Goal: Task Accomplishment & Management: Complete application form

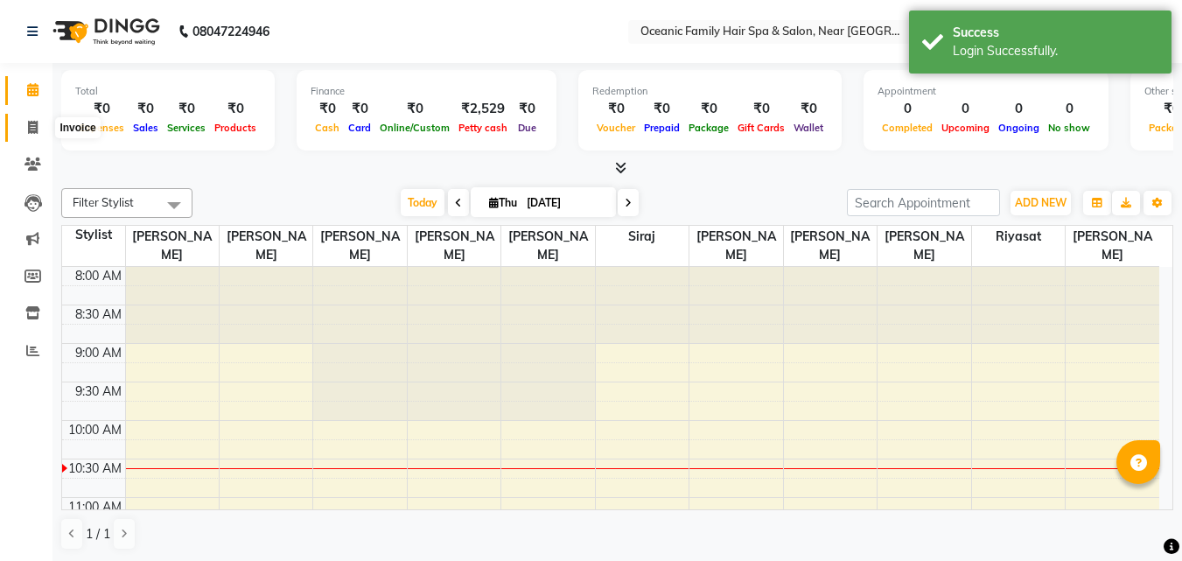
click at [25, 121] on span at bounding box center [32, 128] width 31 height 20
select select "4366"
select select "service"
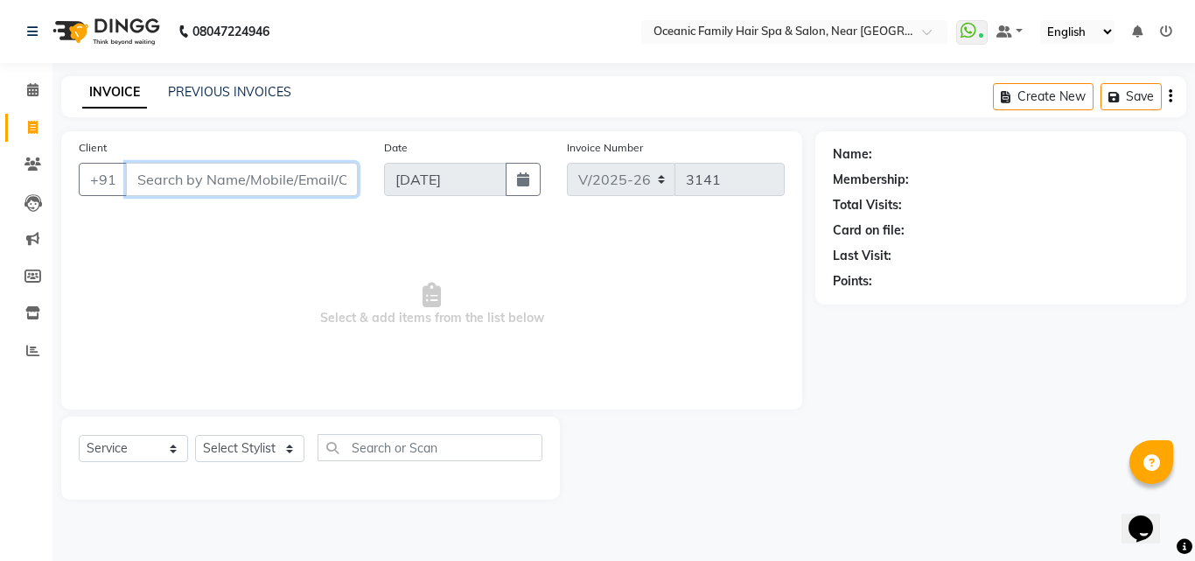
click at [204, 178] on input "Client" at bounding box center [242, 179] width 232 height 33
click at [254, 449] on select "Select Stylist [PERSON_NAME] [PERSON_NAME] [PERSON_NAME] Riyasat [PERSON_NAME] …" at bounding box center [249, 448] width 109 height 27
click at [41, 345] on span at bounding box center [32, 351] width 31 height 20
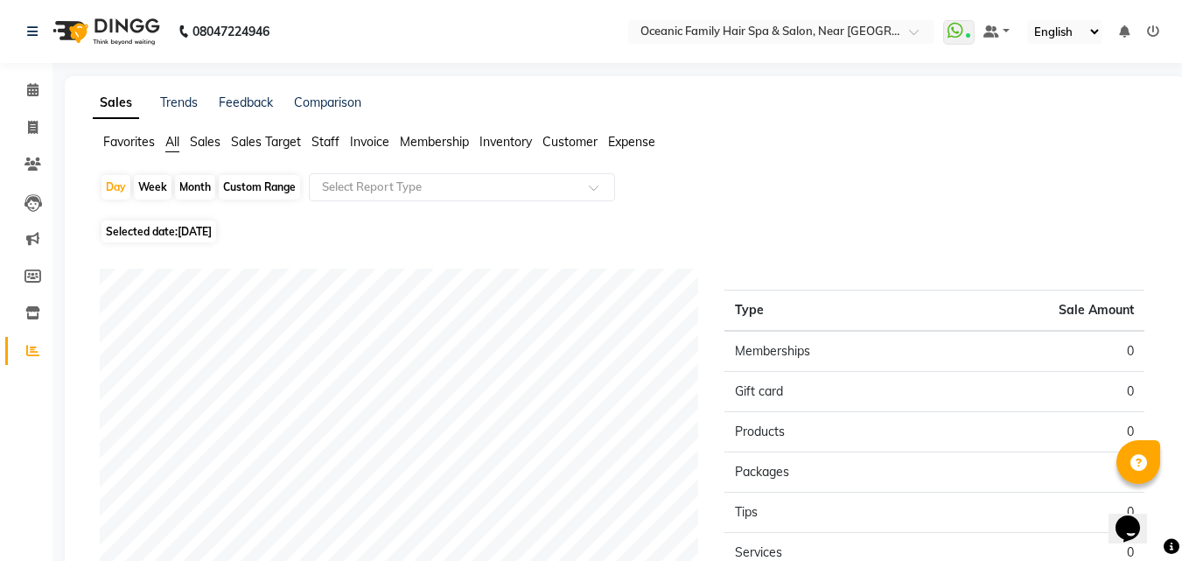
click at [325, 141] on span "Staff" at bounding box center [325, 142] width 28 height 16
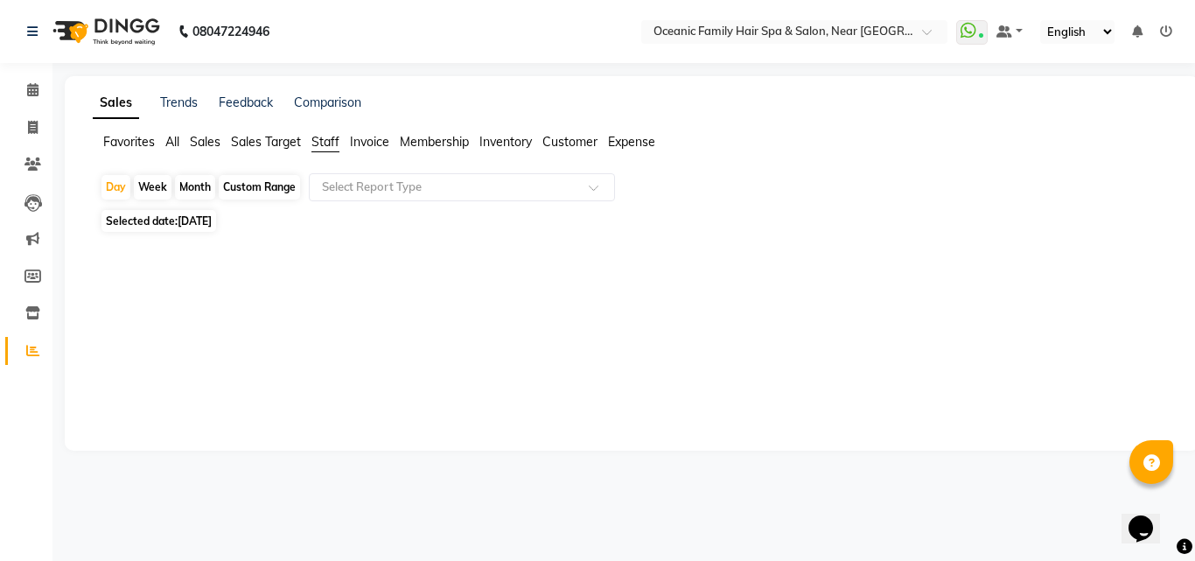
click at [255, 189] on div "Custom Range" at bounding box center [259, 187] width 81 height 24
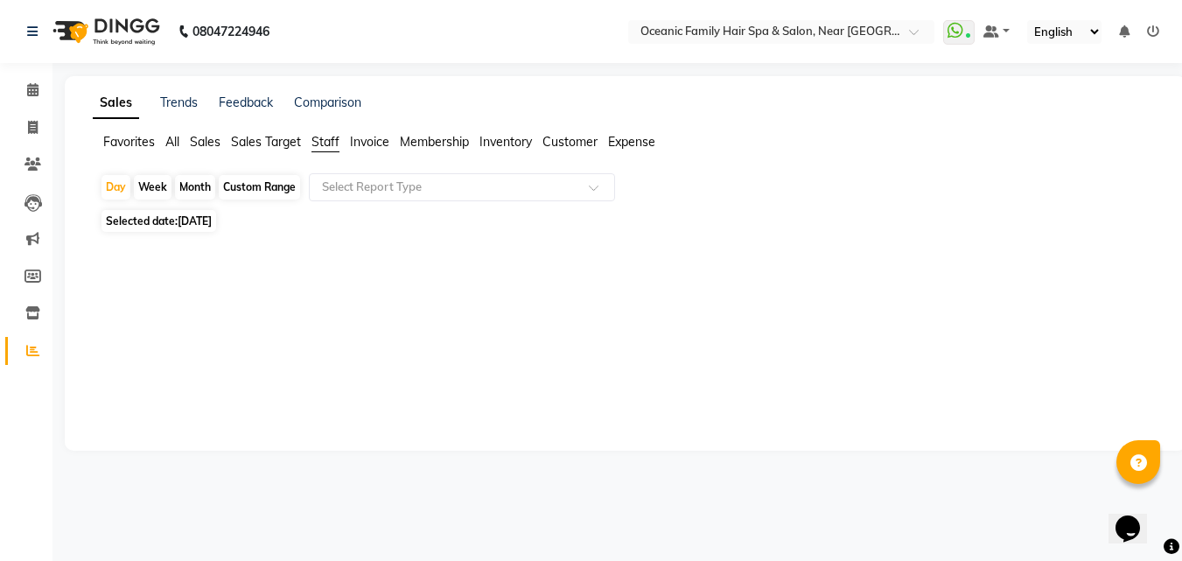
select select "9"
select select "2025"
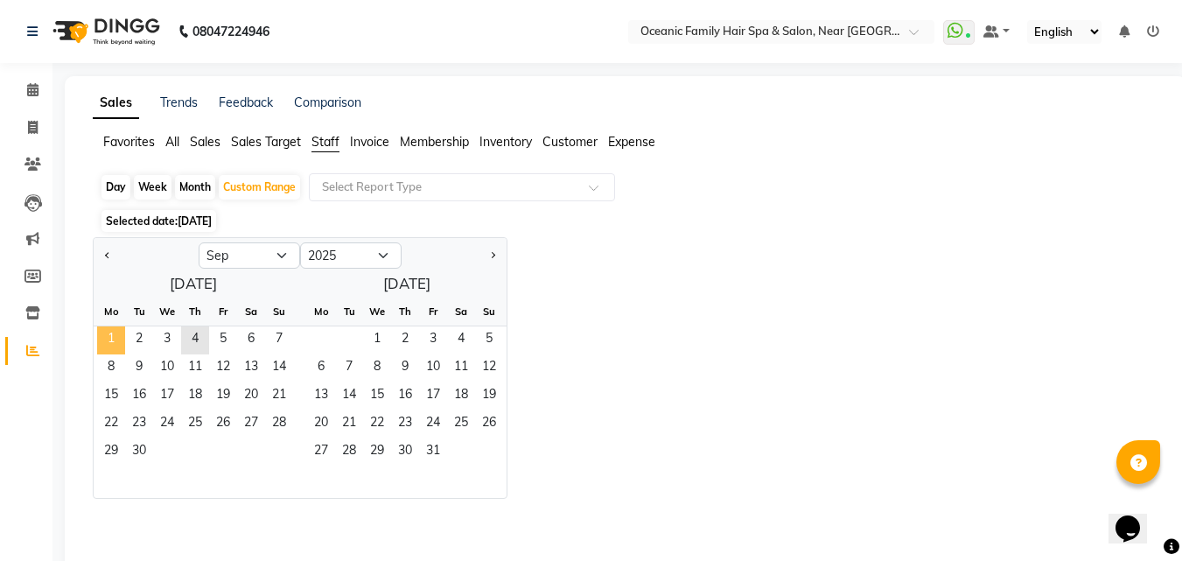
click at [99, 336] on span "1" at bounding box center [111, 340] width 28 height 28
click at [193, 343] on span "4" at bounding box center [195, 340] width 28 height 28
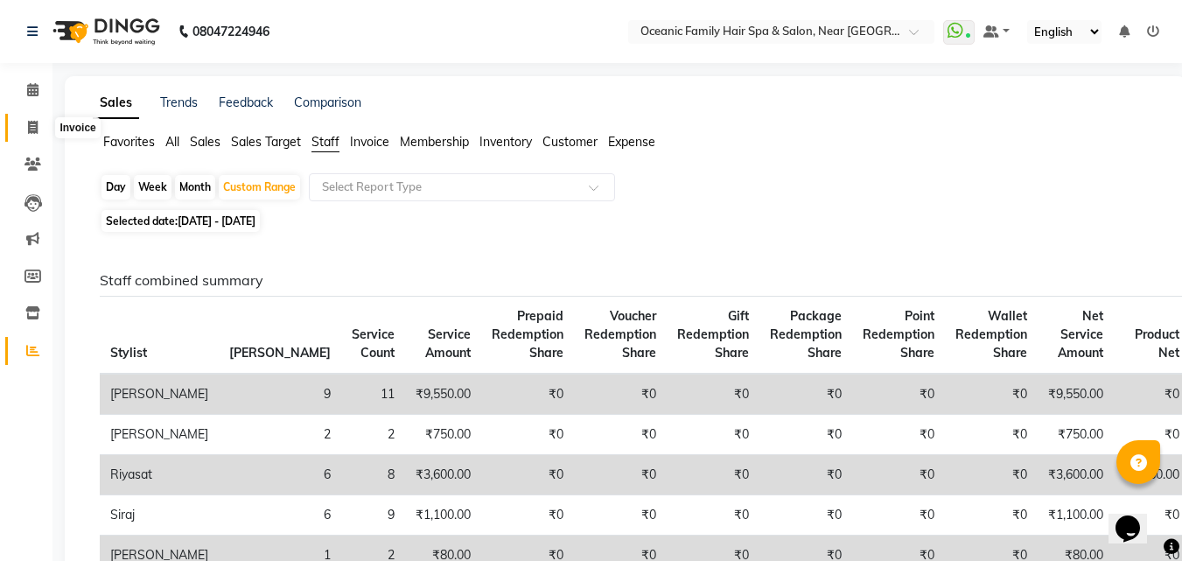
click at [31, 128] on icon at bounding box center [33, 127] width 10 height 13
select select "4366"
select select "service"
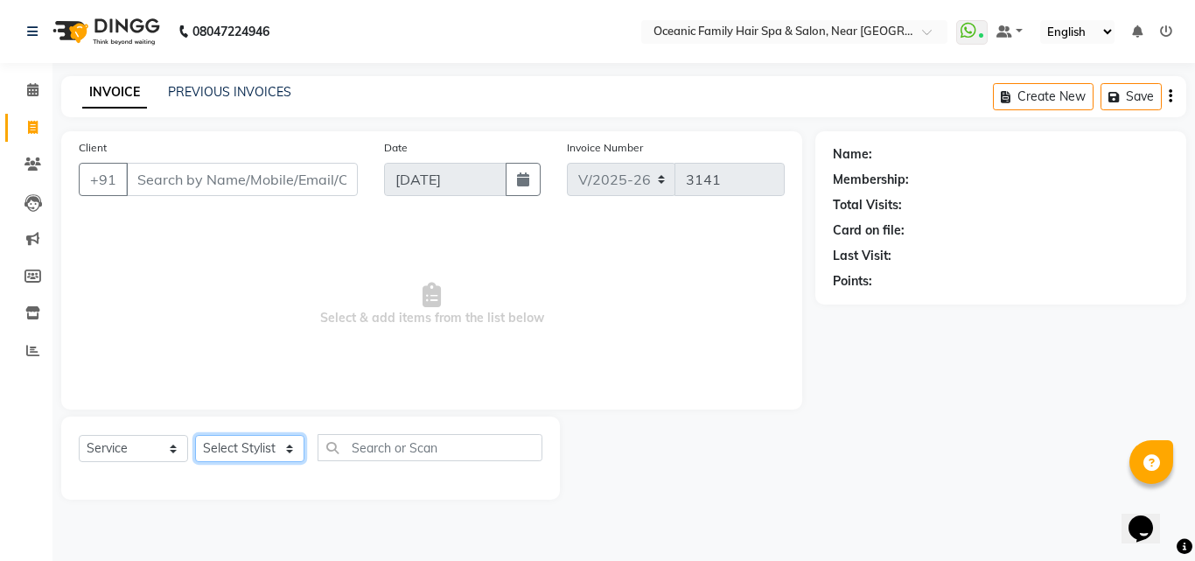
click at [230, 447] on select "Select Stylist [PERSON_NAME] [PERSON_NAME] [PERSON_NAME] Riyasat [PERSON_NAME] …" at bounding box center [249, 448] width 109 height 27
select select "23960"
click at [195, 435] on select "Select Stylist [PERSON_NAME] [PERSON_NAME] [PERSON_NAME] Riyasat [PERSON_NAME] …" at bounding box center [249, 448] width 109 height 27
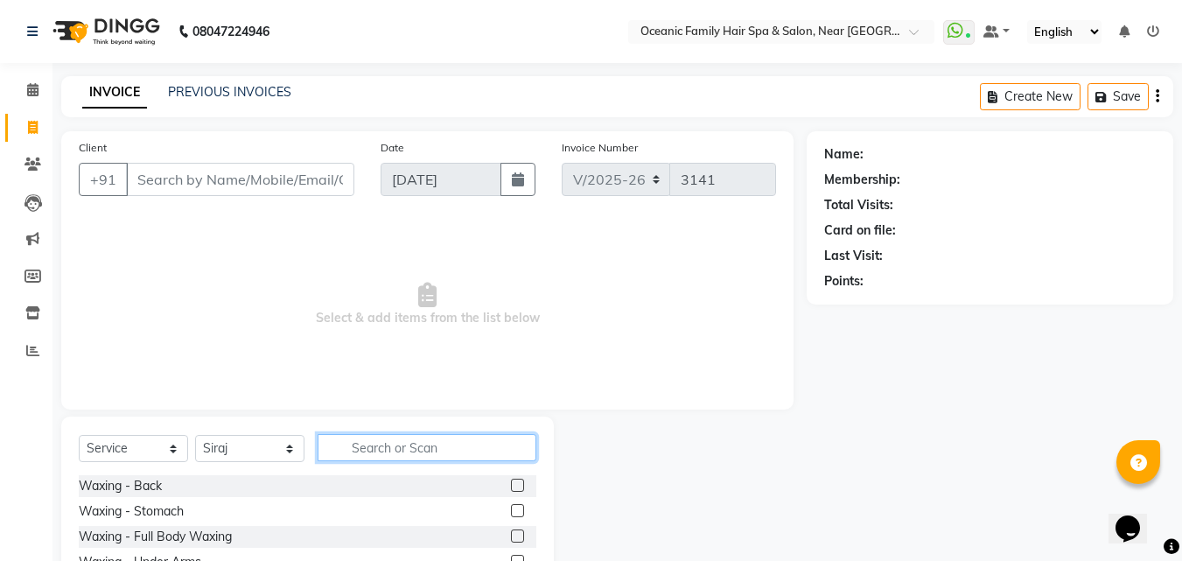
click at [381, 443] on input "text" at bounding box center [427, 447] width 219 height 27
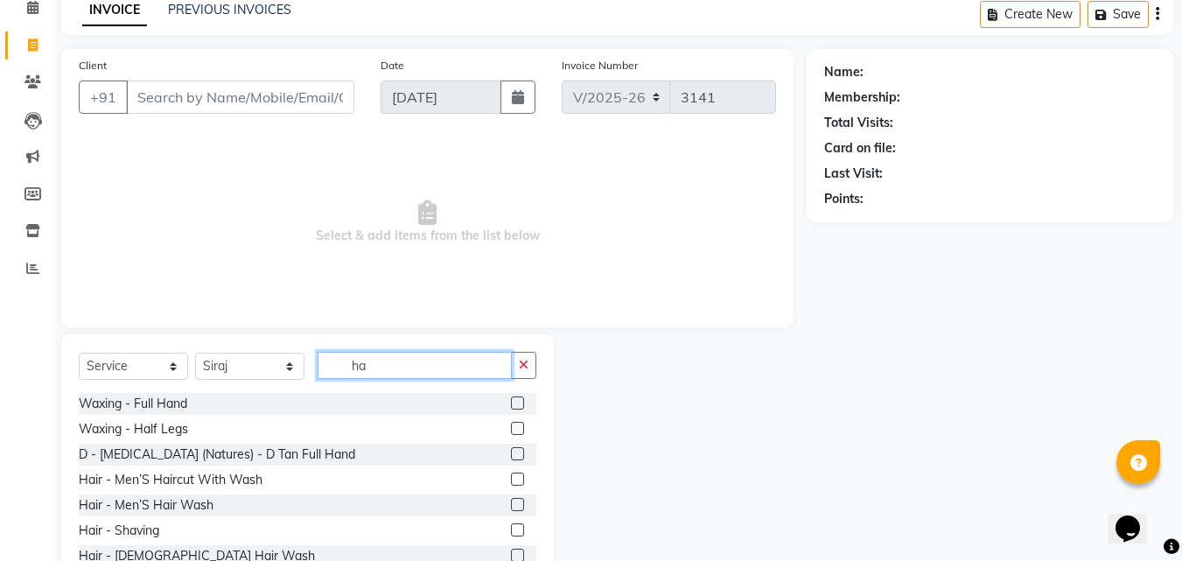
scroll to position [140, 0]
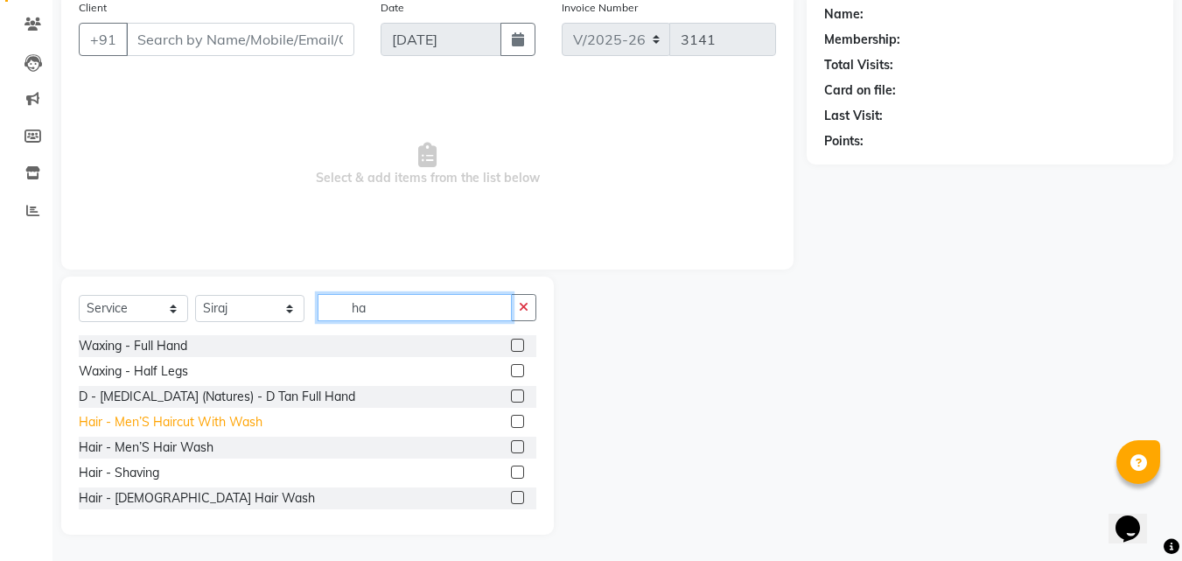
type input "ha"
click at [157, 419] on div "Hair - Men’S Haircut With Wash" at bounding box center [171, 422] width 184 height 18
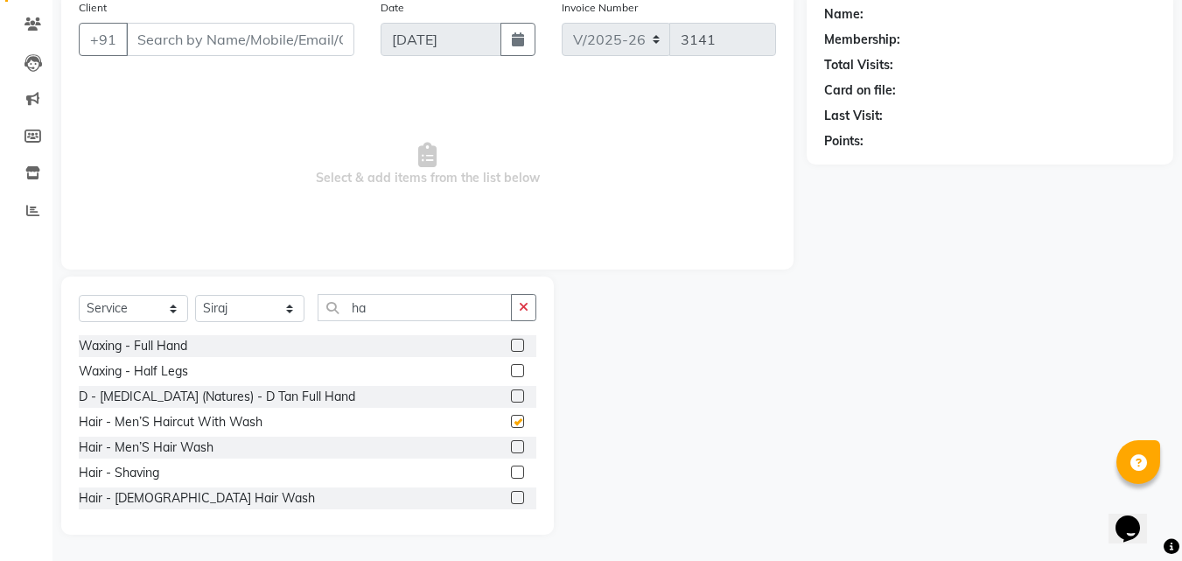
checkbox input "false"
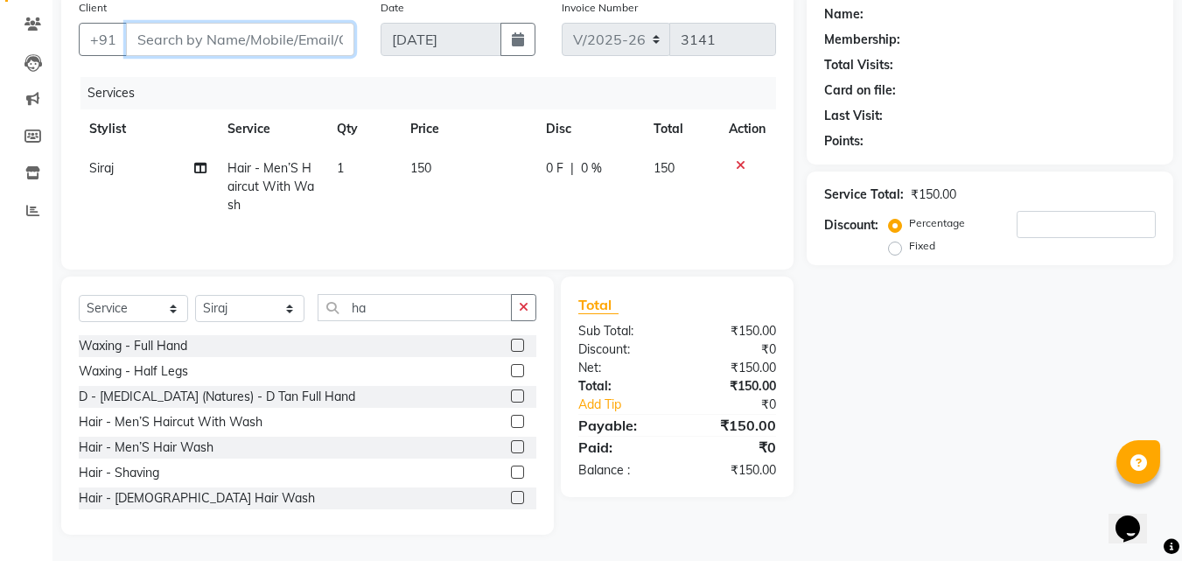
click at [172, 50] on input "Client" at bounding box center [240, 39] width 228 height 33
type input "a"
type input "0"
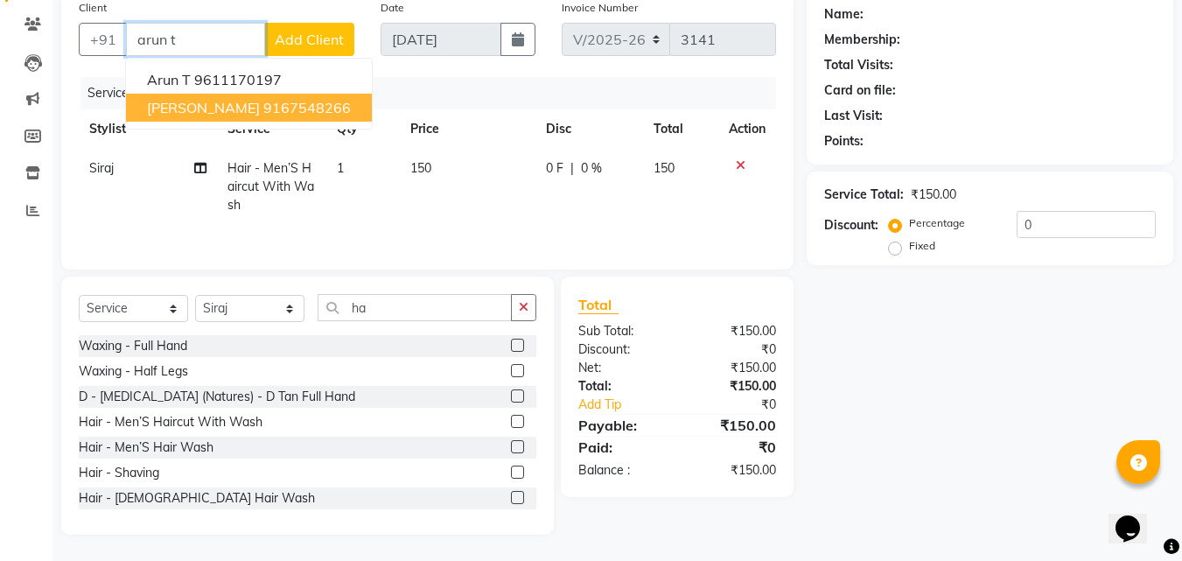
click at [246, 116] on button "[PERSON_NAME] 9167548266" at bounding box center [249, 108] width 246 height 28
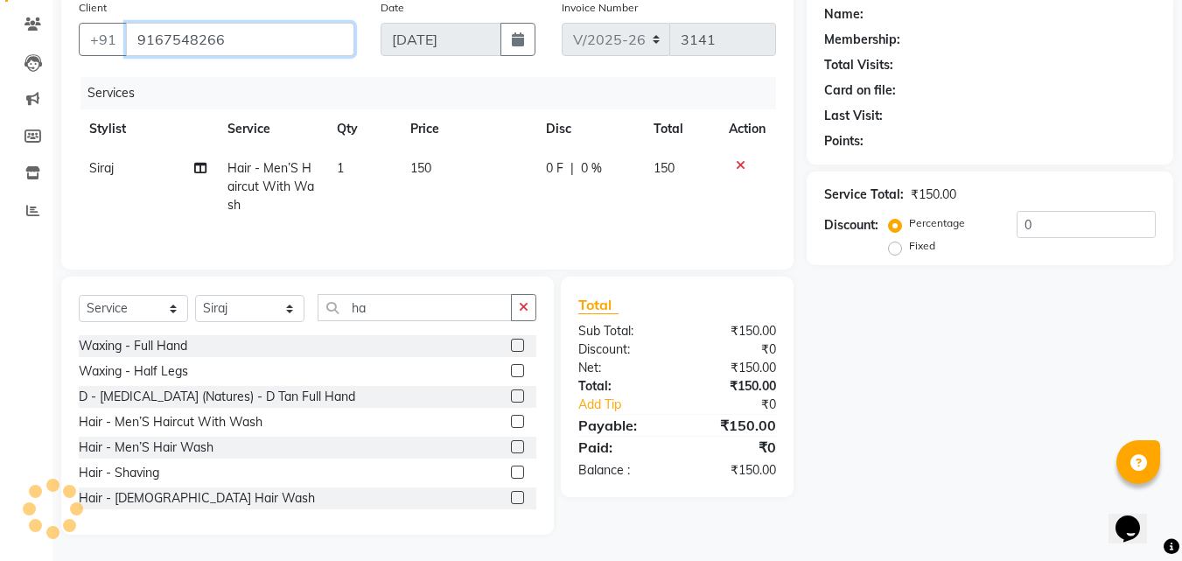
type input "9167548266"
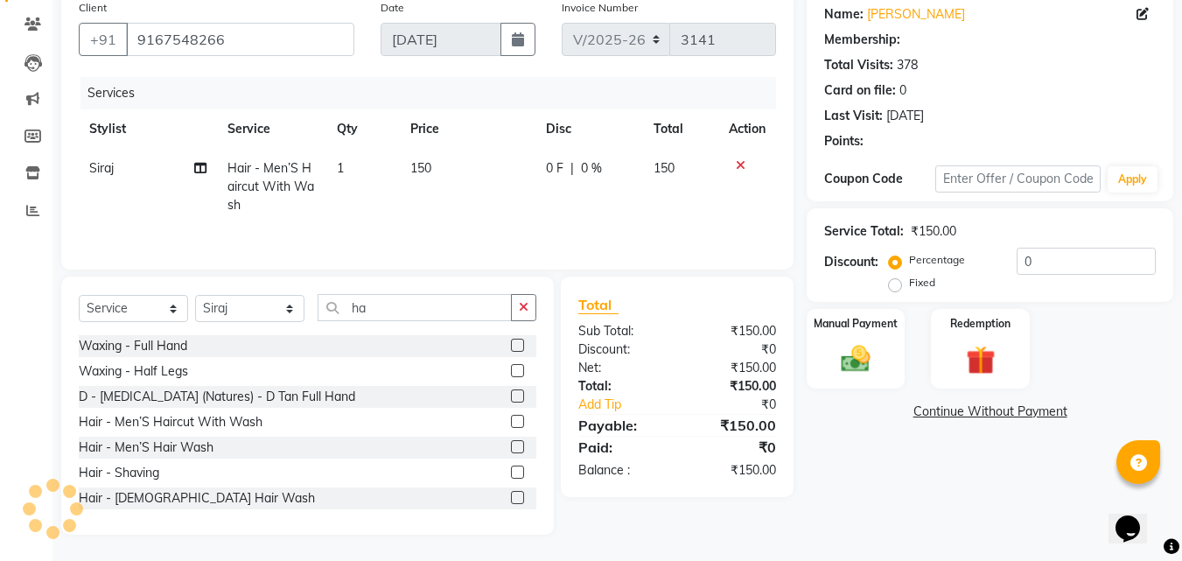
select select "1: Object"
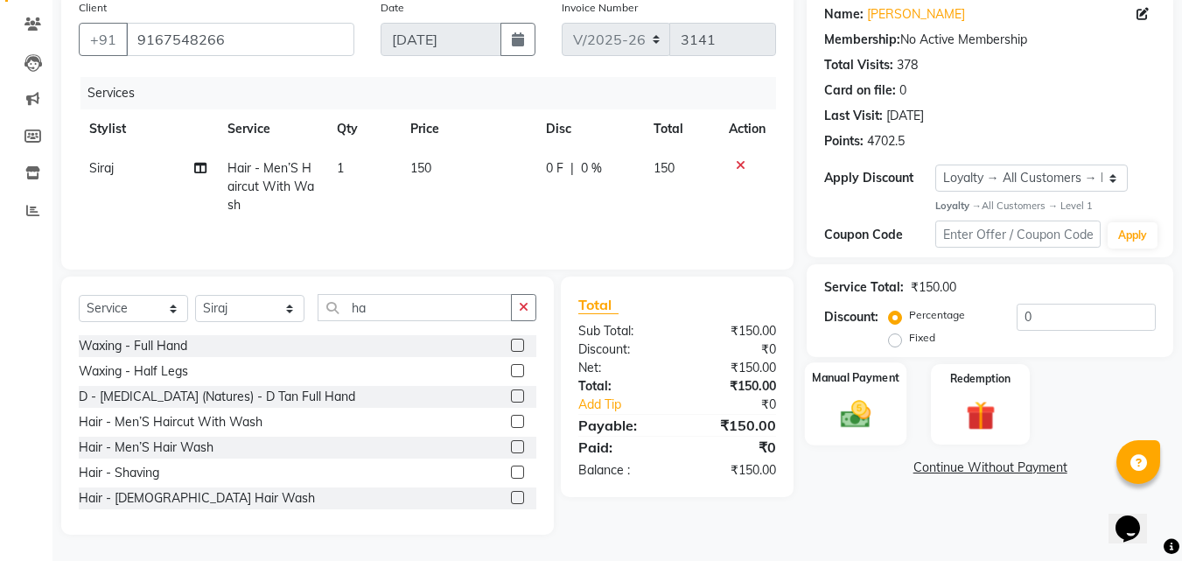
click at [883, 399] on div "Manual Payment" at bounding box center [856, 403] width 102 height 83
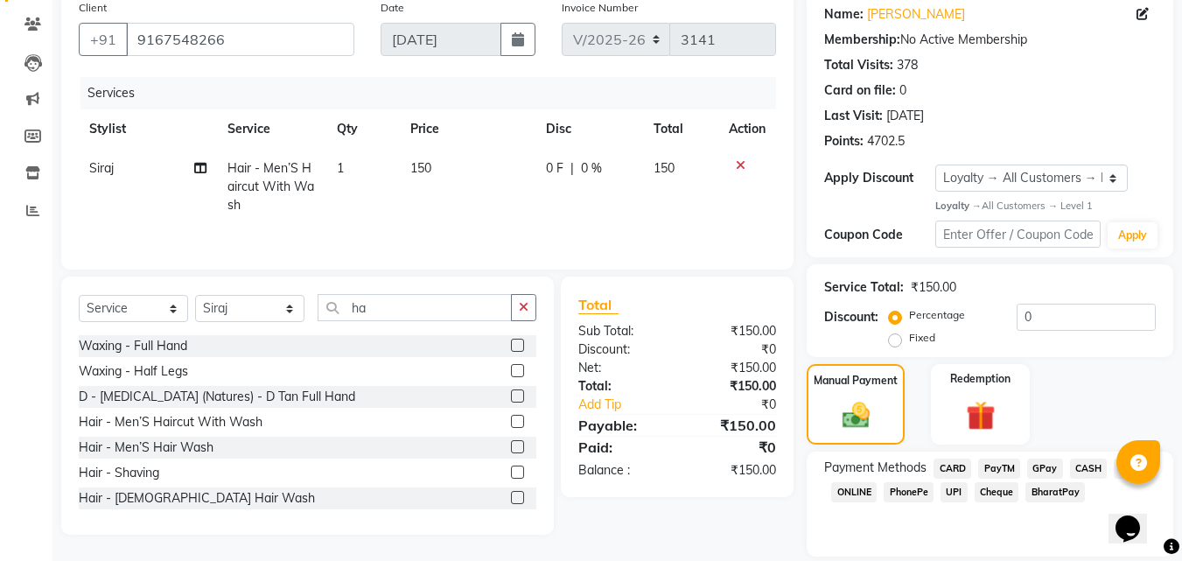
scroll to position [198, 0]
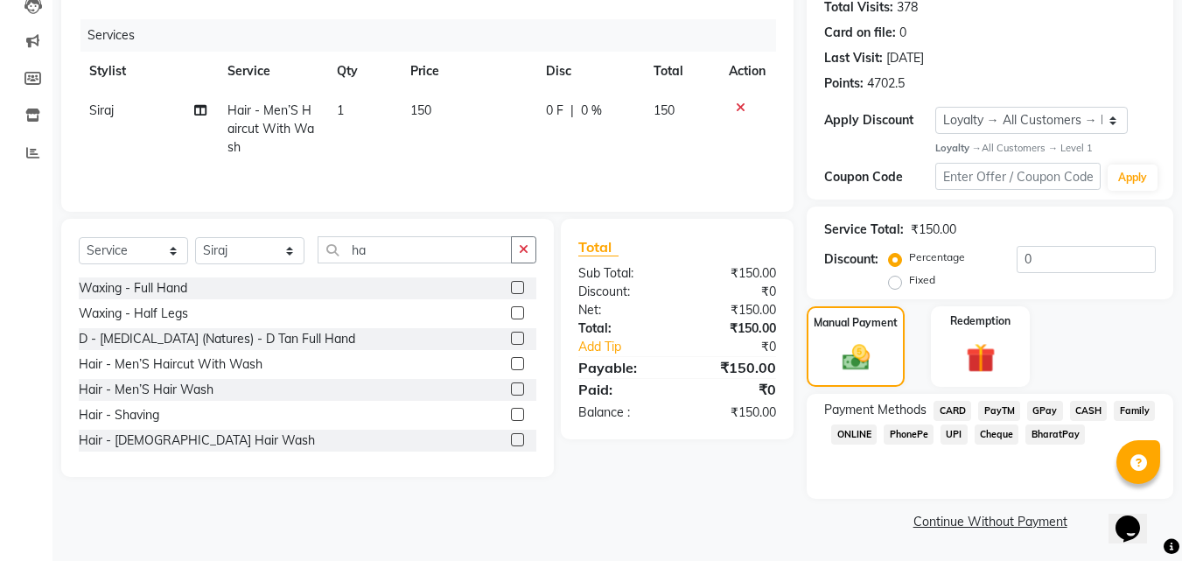
click at [985, 401] on span "PayTM" at bounding box center [999, 411] width 42 height 20
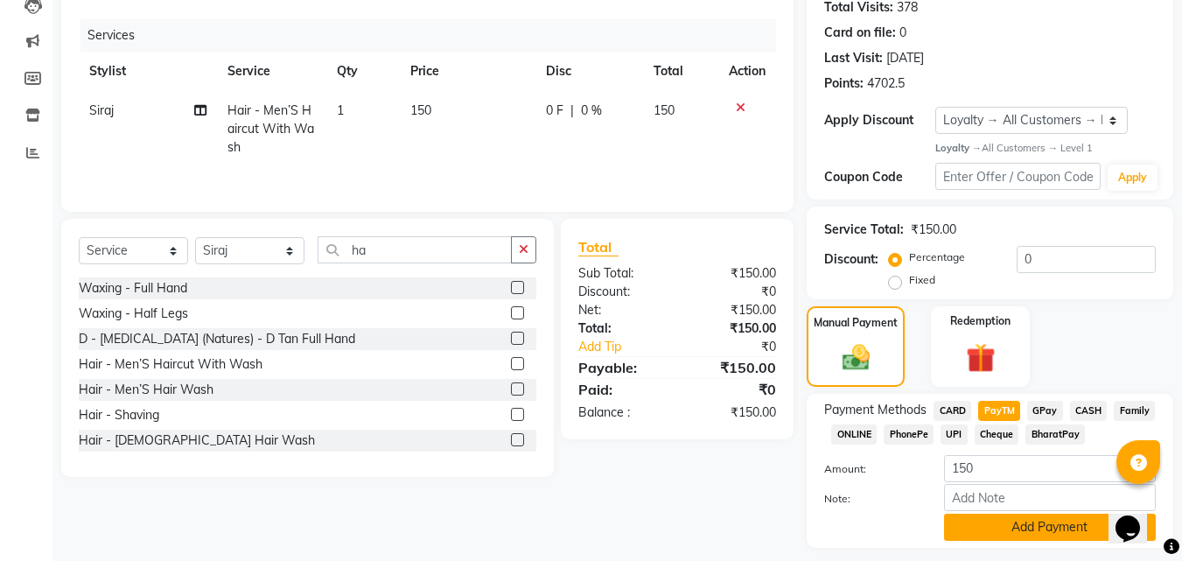
click at [1042, 526] on button "Add Payment" at bounding box center [1050, 526] width 212 height 27
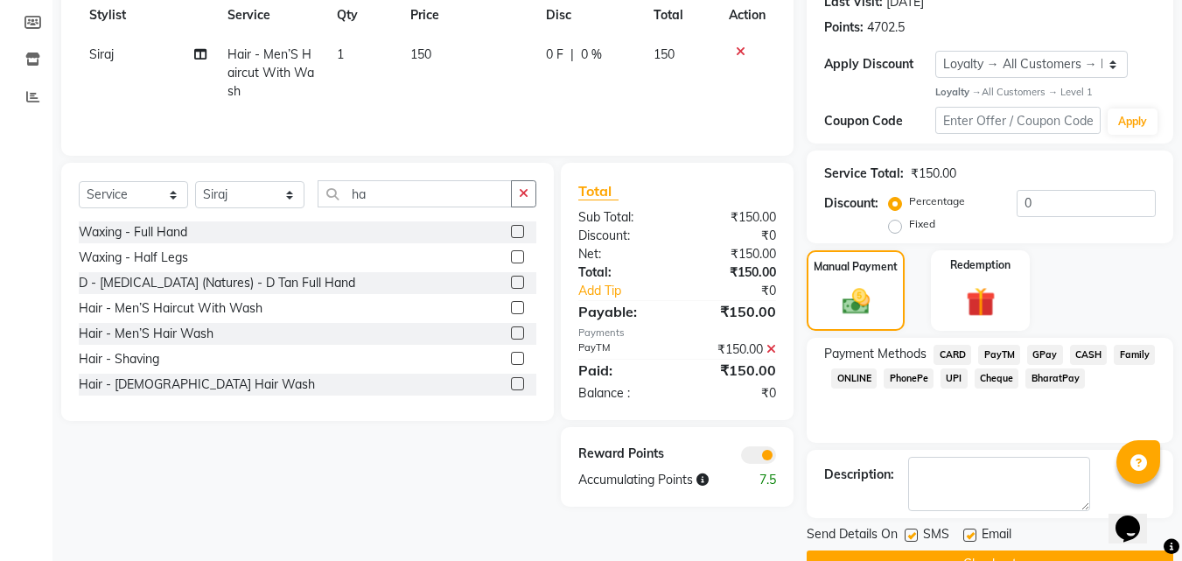
scroll to position [297, 0]
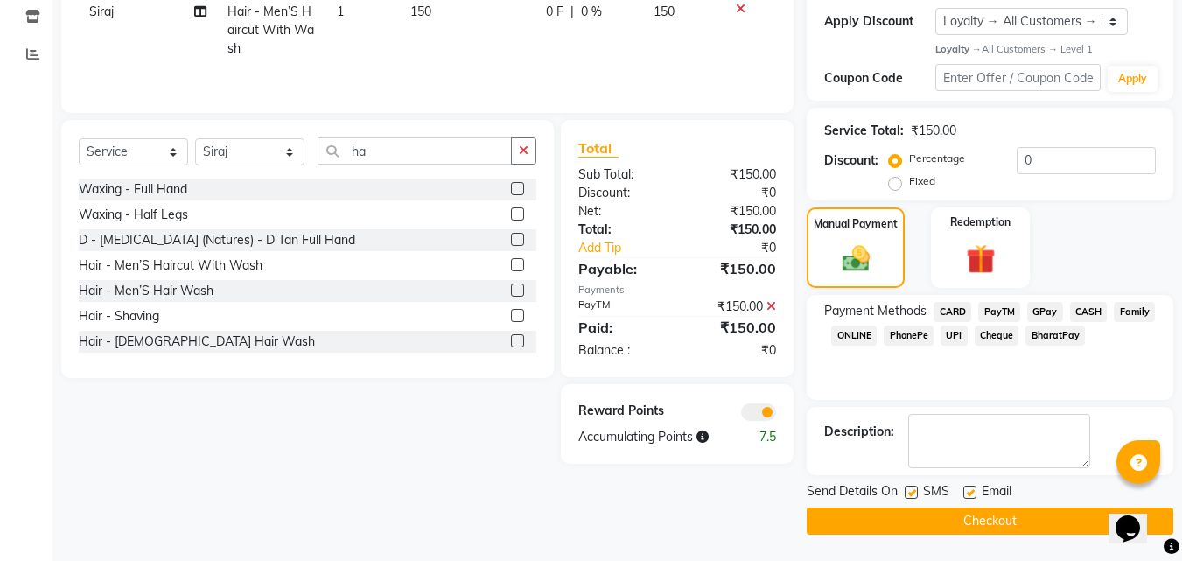
click at [994, 520] on button "Checkout" at bounding box center [990, 520] width 367 height 27
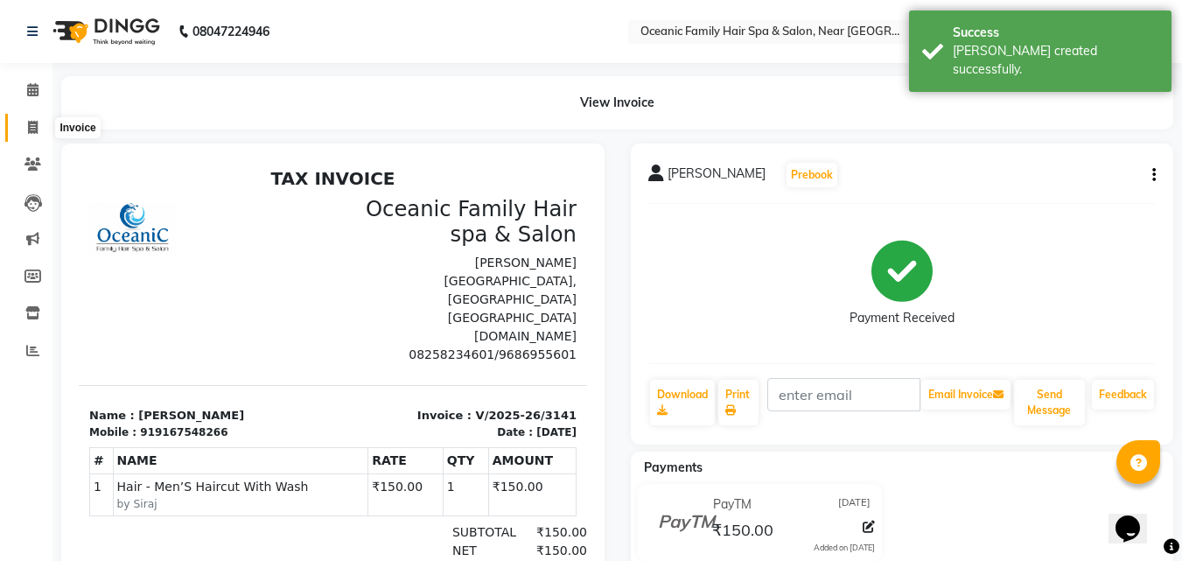
click at [23, 121] on span at bounding box center [32, 128] width 31 height 20
select select "service"
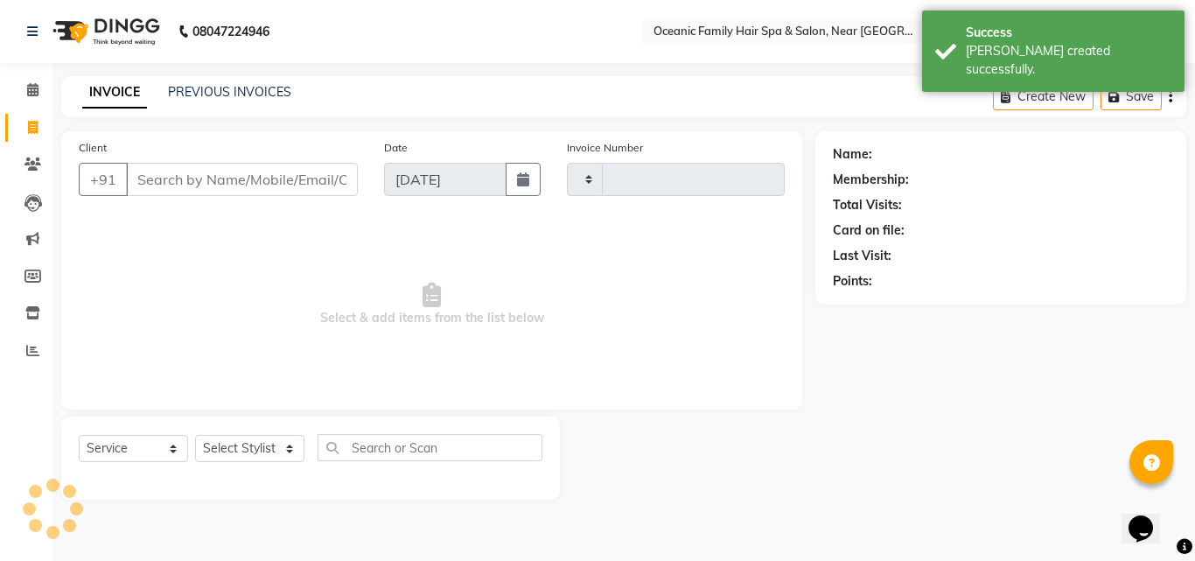
type input "3142"
select select "4366"
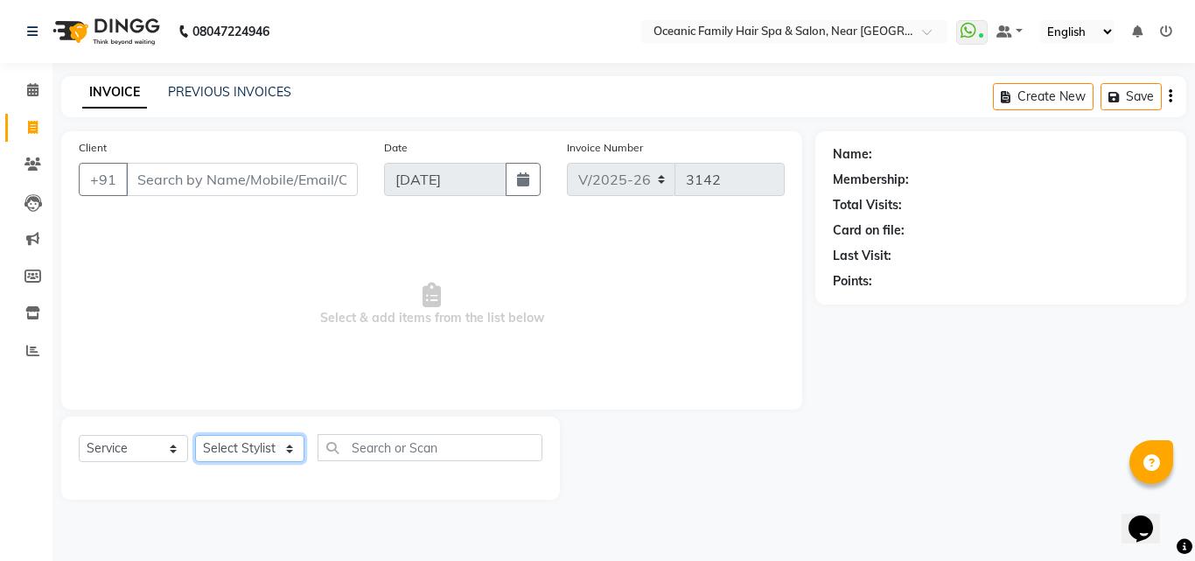
click at [244, 457] on select "Select Stylist [PERSON_NAME] [PERSON_NAME] [PERSON_NAME] Riyasat [PERSON_NAME] …" at bounding box center [249, 448] width 109 height 27
select select "23957"
click at [195, 435] on select "Select Stylist [PERSON_NAME] [PERSON_NAME] [PERSON_NAME] Riyasat [PERSON_NAME] …" at bounding box center [249, 448] width 109 height 27
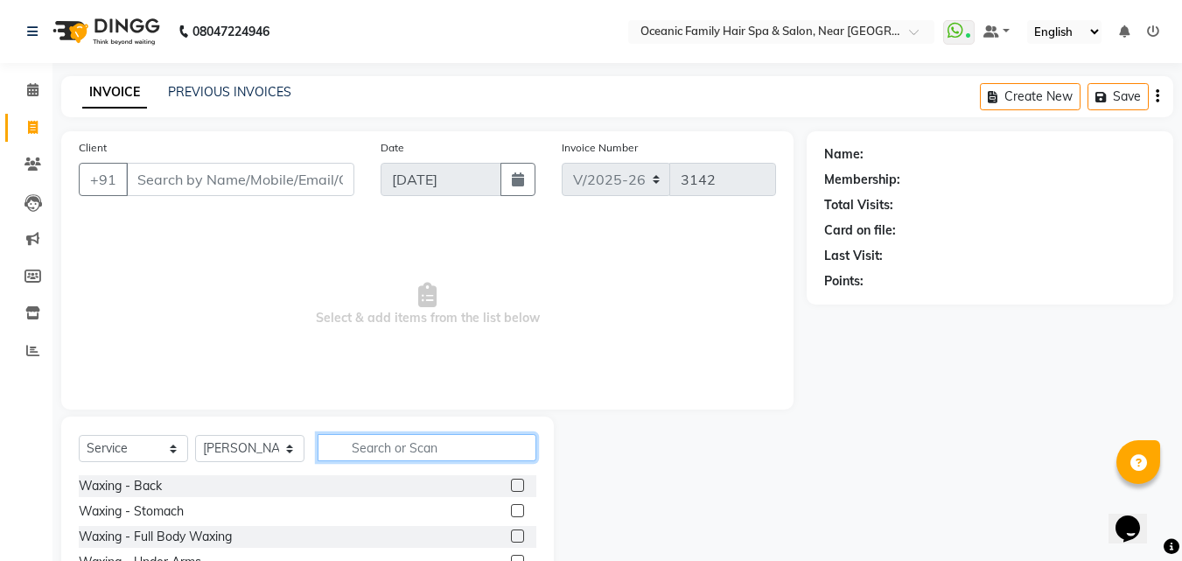
click at [394, 442] on input "text" at bounding box center [427, 447] width 219 height 27
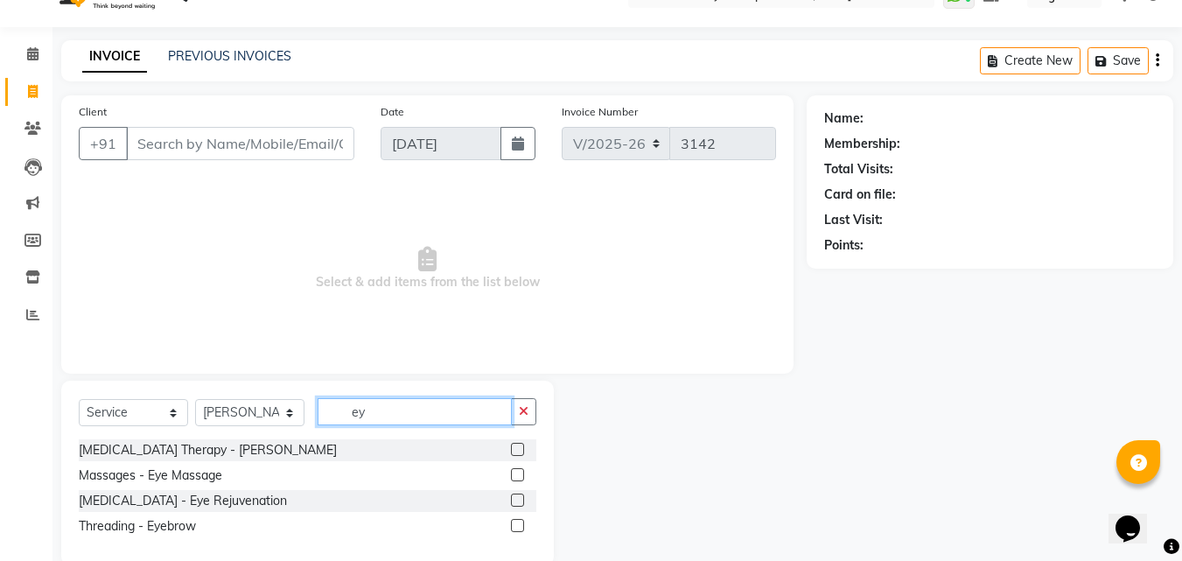
scroll to position [66, 0]
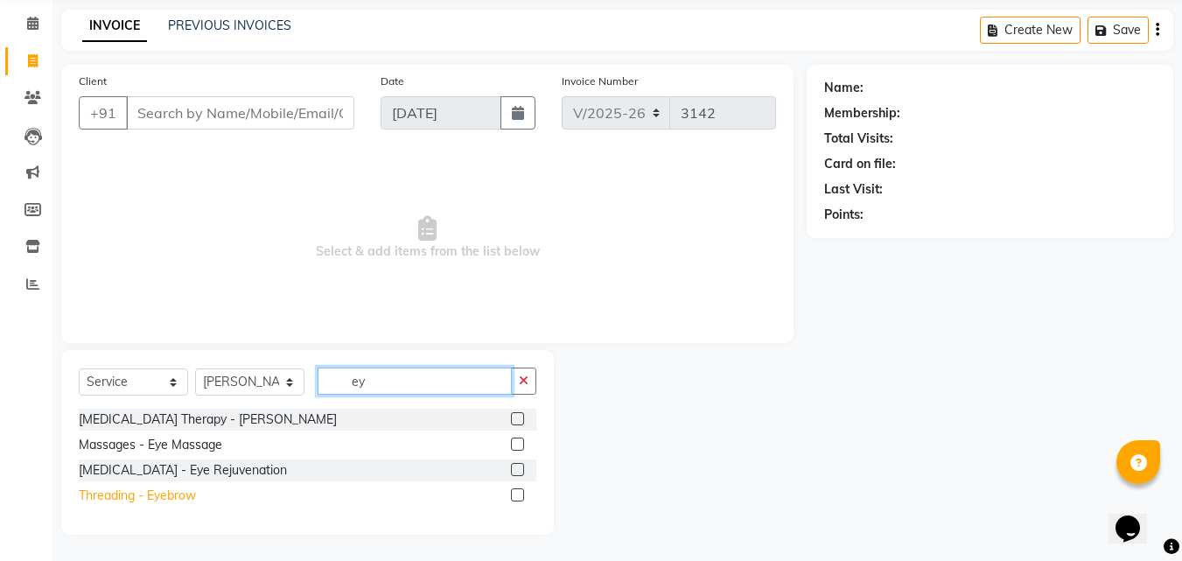
type input "ey"
click at [157, 496] on div "Threading - Eyebrow" at bounding box center [137, 495] width 117 height 18
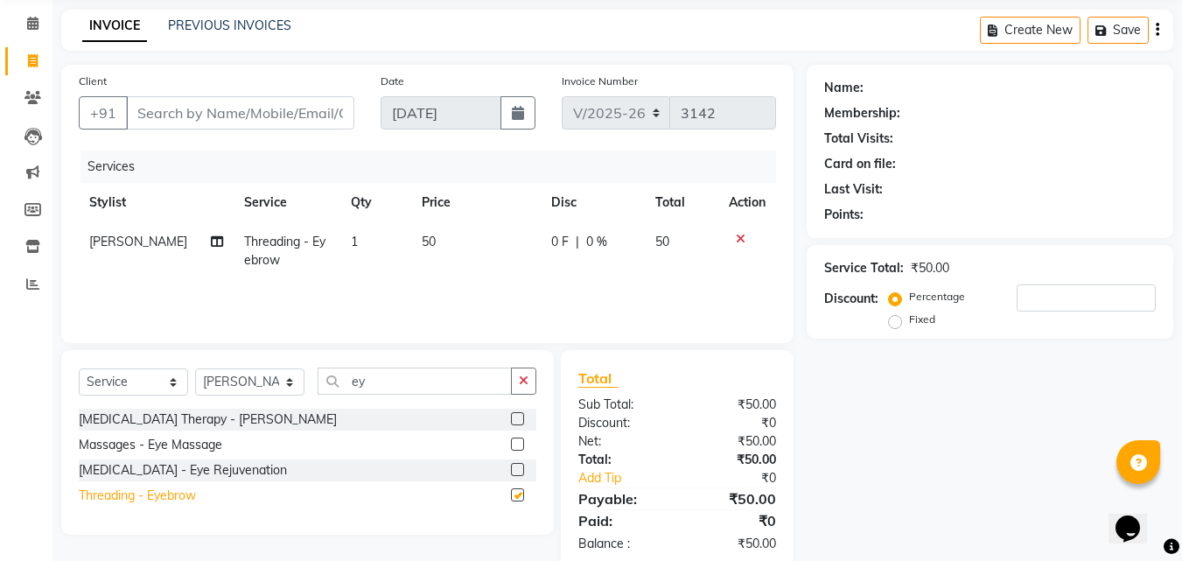
checkbox input "false"
click at [224, 387] on select "Select Stylist [PERSON_NAME] [PERSON_NAME] [PERSON_NAME] Riyasat [PERSON_NAME] …" at bounding box center [249, 381] width 109 height 27
select select "23960"
click at [195, 368] on select "Select Stylist [PERSON_NAME] [PERSON_NAME] [PERSON_NAME] Riyasat [PERSON_NAME] …" at bounding box center [249, 381] width 109 height 27
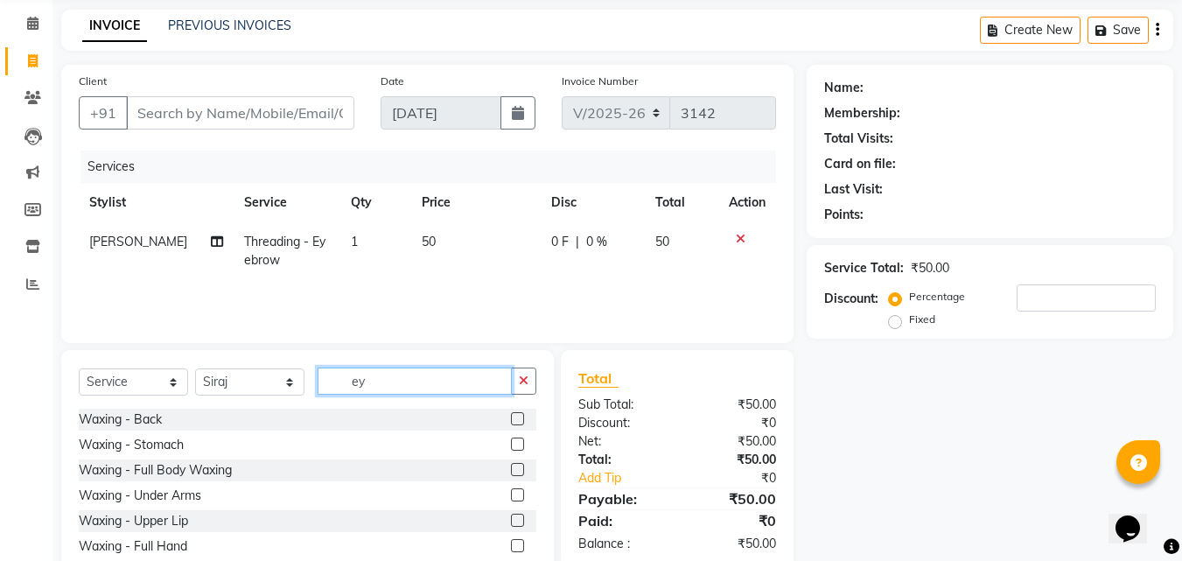
click at [370, 381] on input "ey" at bounding box center [415, 380] width 194 height 27
type input "e"
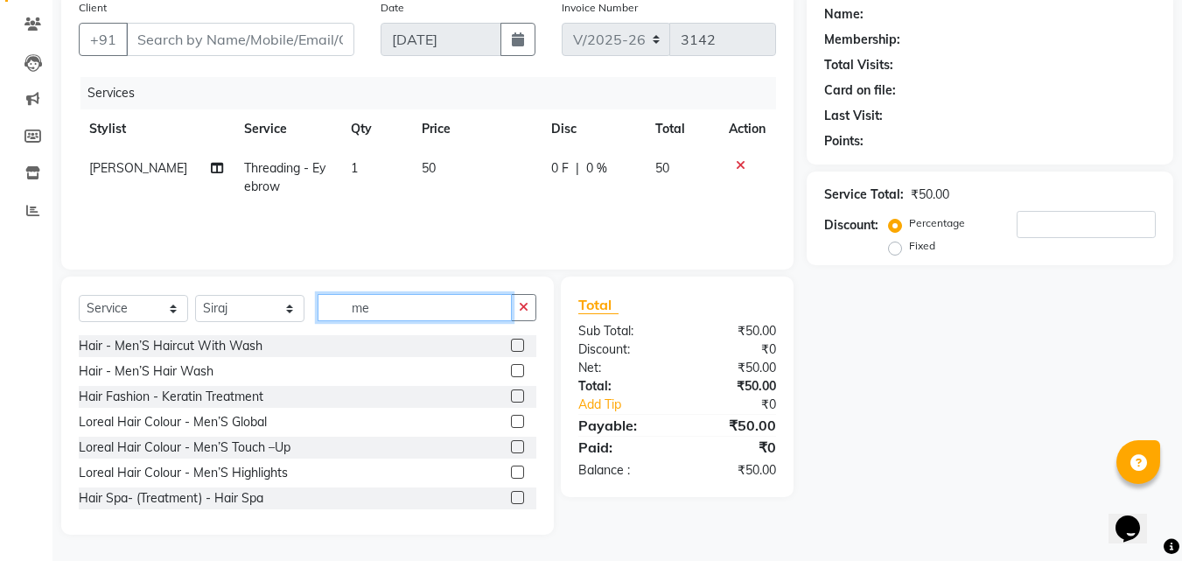
scroll to position [52, 0]
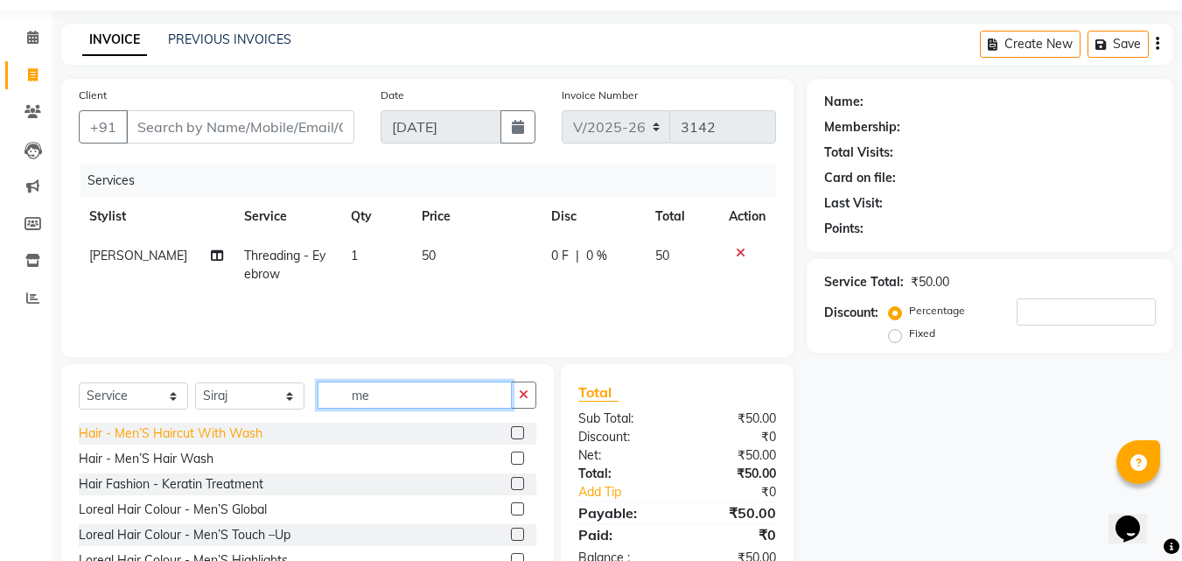
type input "me"
click at [201, 425] on div "Hair - Men’S Haircut With Wash" at bounding box center [171, 433] width 184 height 18
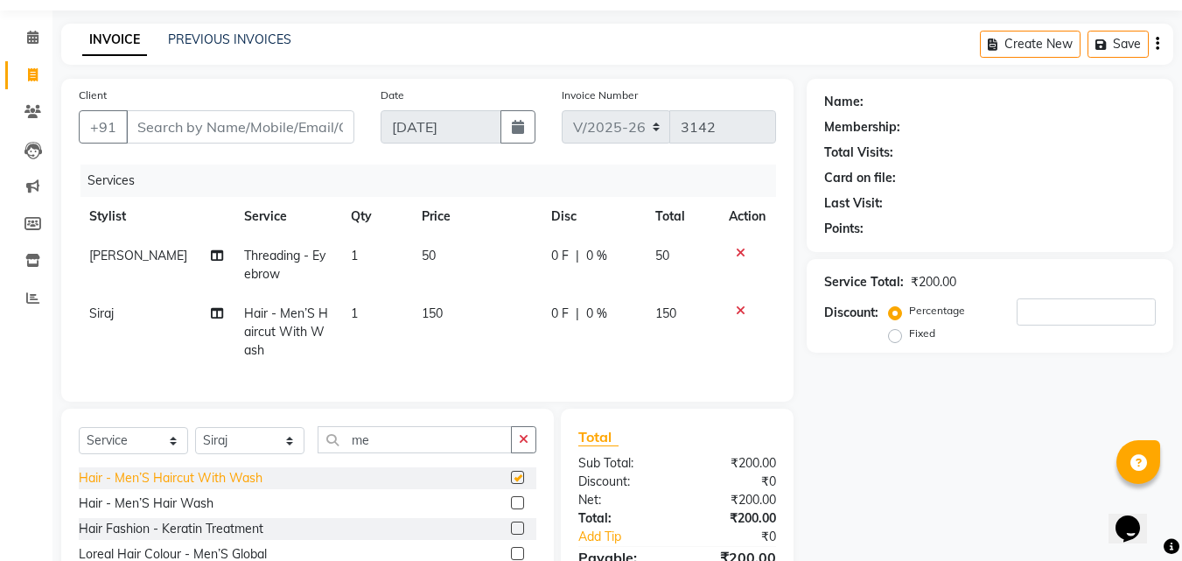
checkbox input "false"
click at [353, 255] on td "1" at bounding box center [375, 265] width 71 height 58
select select "23957"
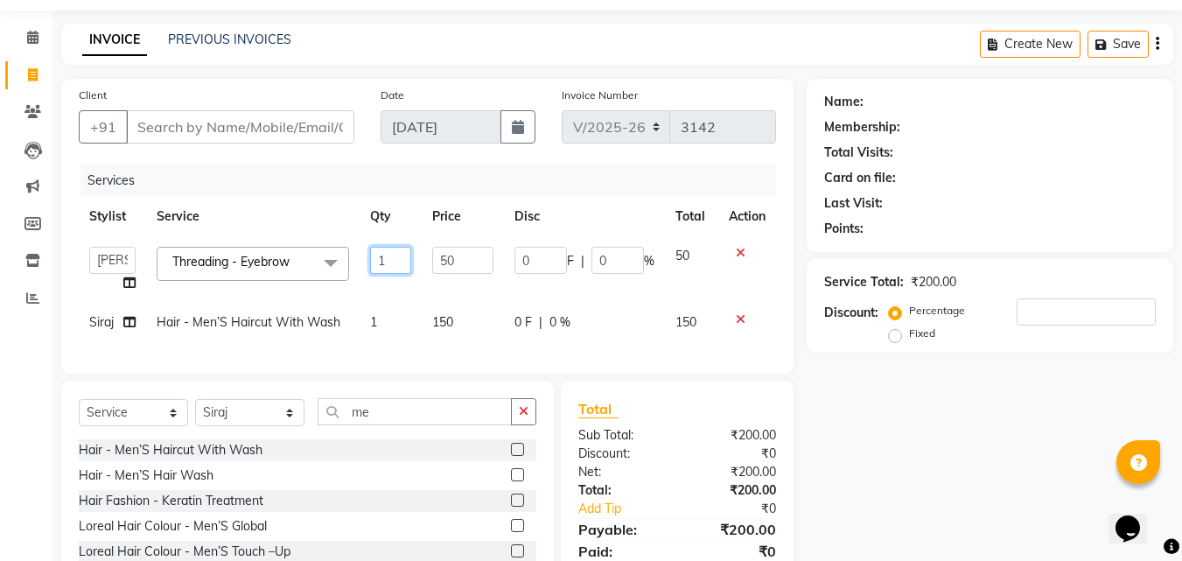
click at [384, 261] on input "1" at bounding box center [391, 260] width 42 height 27
type input "2"
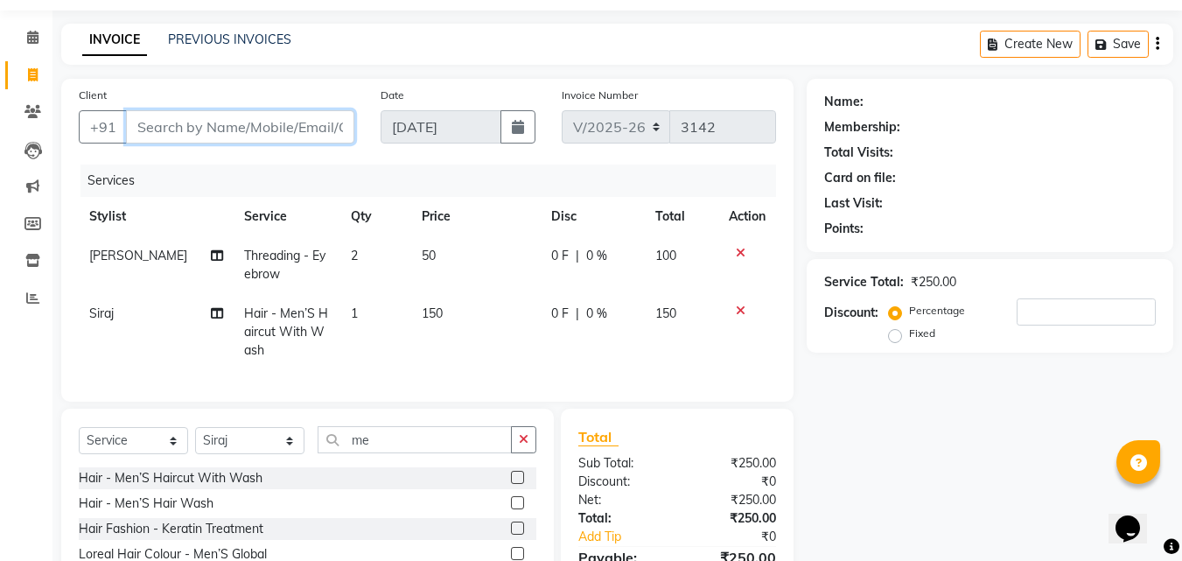
click at [180, 122] on input "Client" at bounding box center [240, 126] width 228 height 33
type input "9"
type input "0"
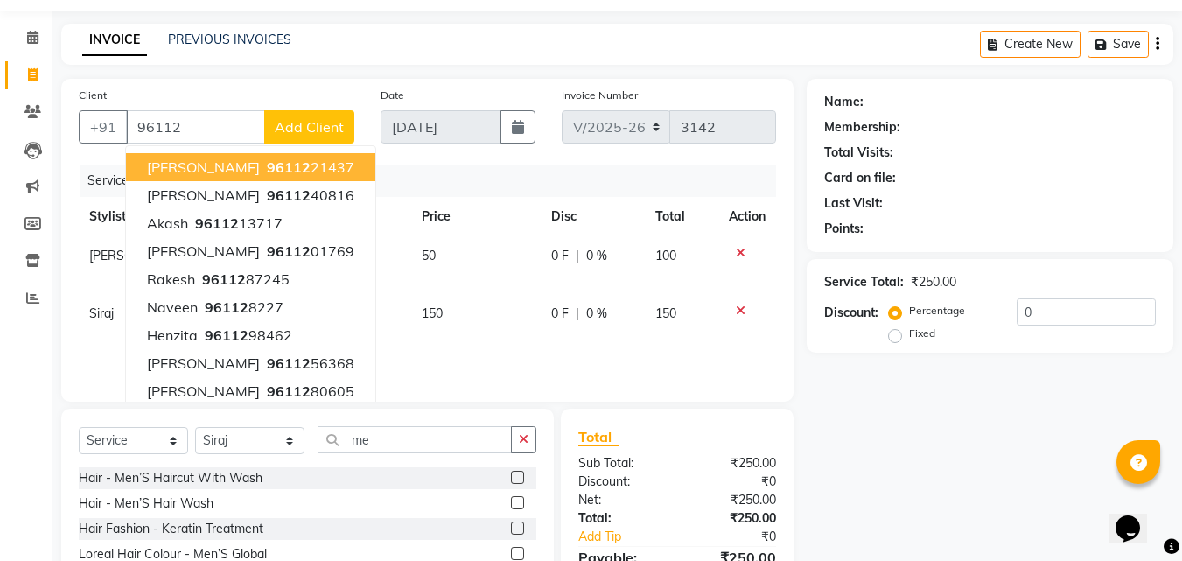
drag, startPoint x: 180, startPoint y: 122, endPoint x: 483, endPoint y: 77, distance: 305.9
click at [483, 77] on main "INVOICE PREVIOUS INVOICES Create New Save Client [PHONE_NUMBER] [PERSON_NAME] 9…" at bounding box center [616, 358] width 1129 height 669
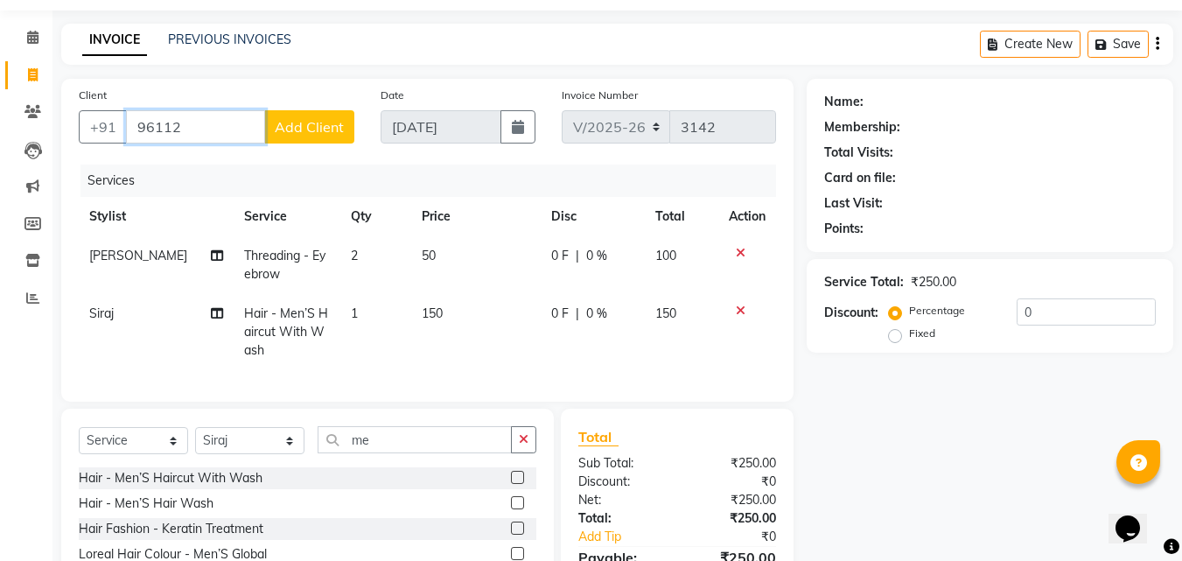
click at [203, 132] on input "96112" at bounding box center [195, 126] width 139 height 33
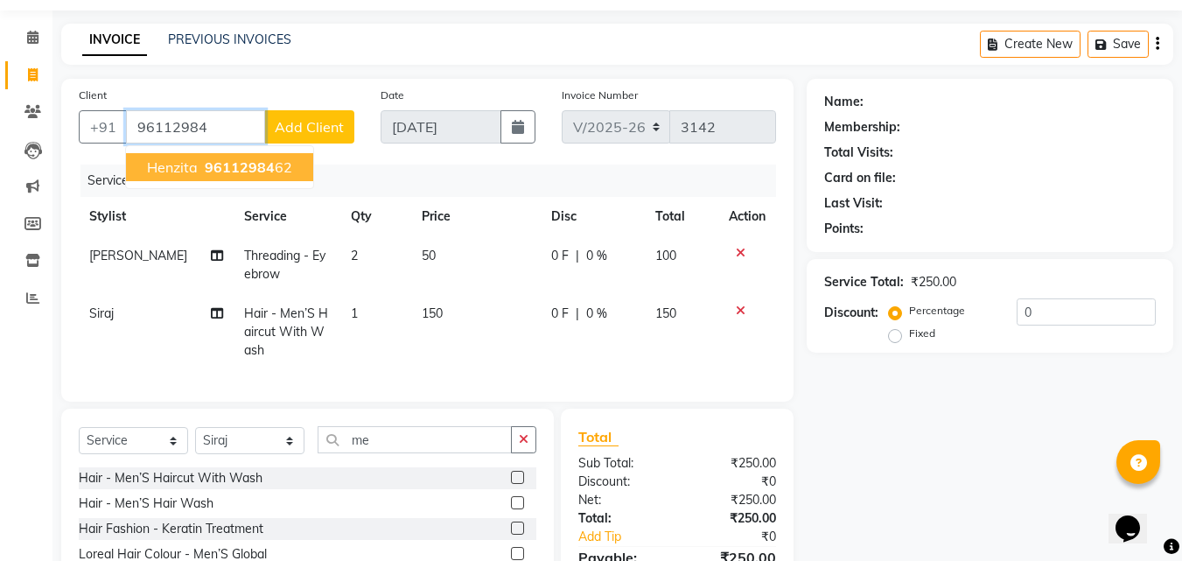
click at [186, 168] on span "Henzita" at bounding box center [172, 166] width 51 height 17
type input "9611298462"
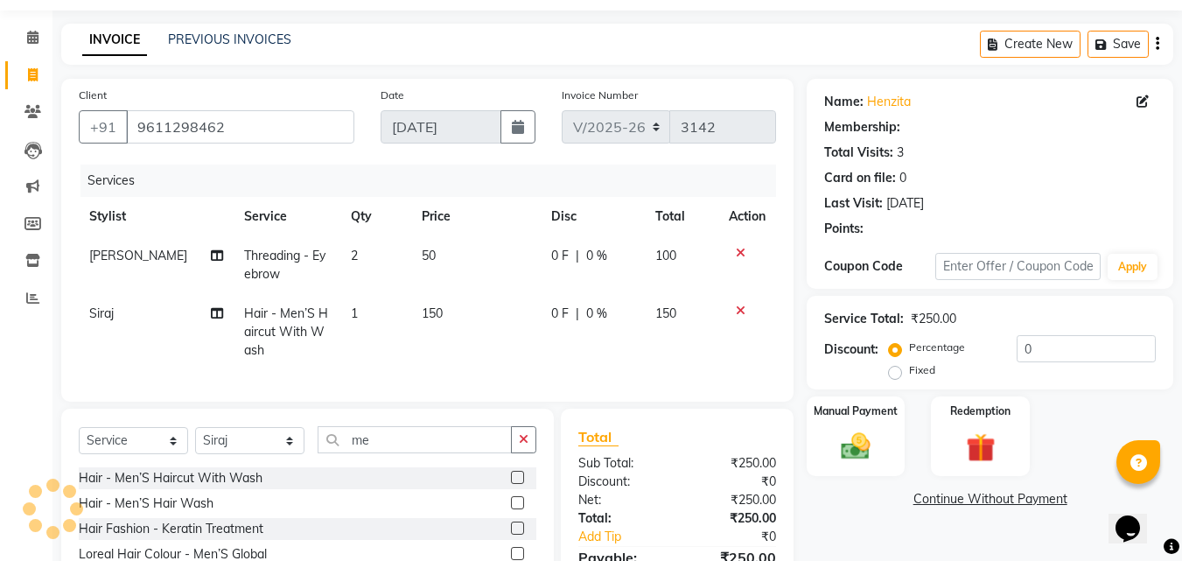
select select "1: Object"
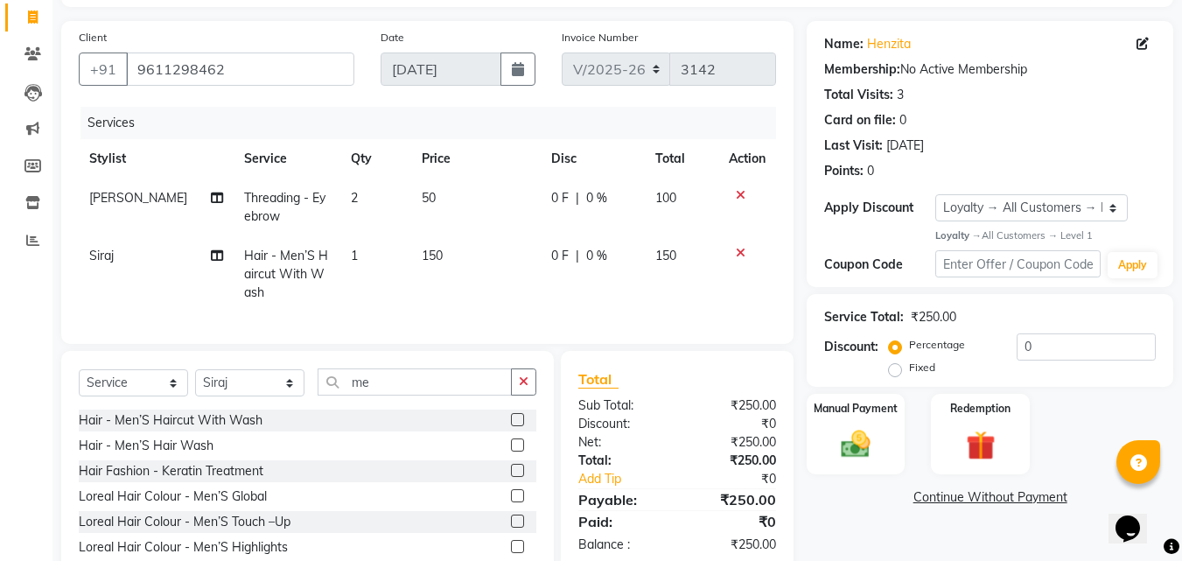
scroll to position [198, 0]
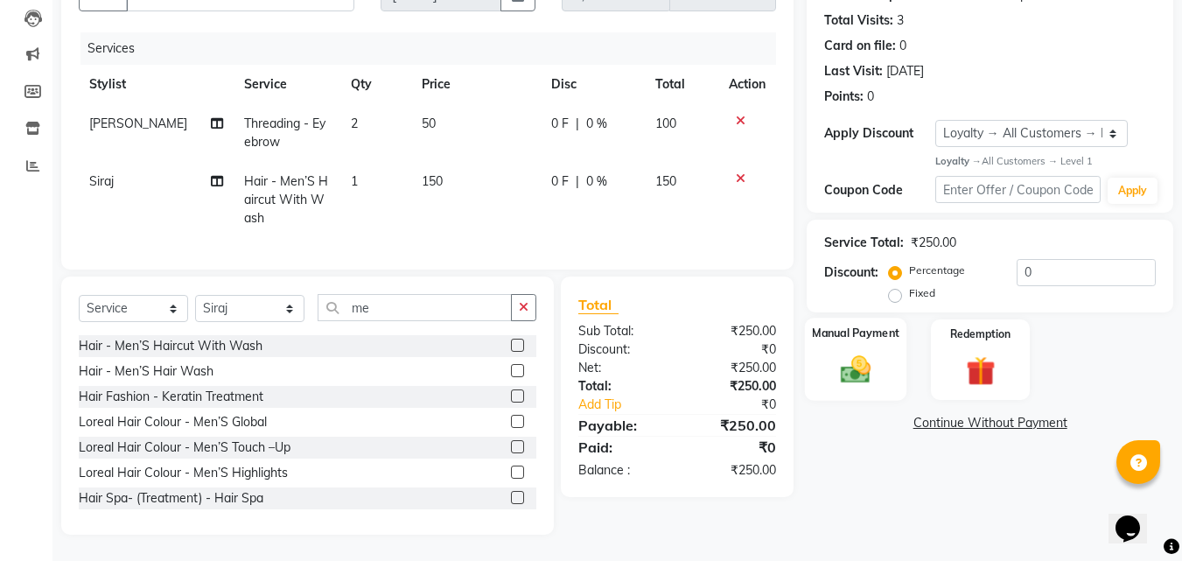
click at [863, 337] on div "Manual Payment" at bounding box center [856, 359] width 102 height 83
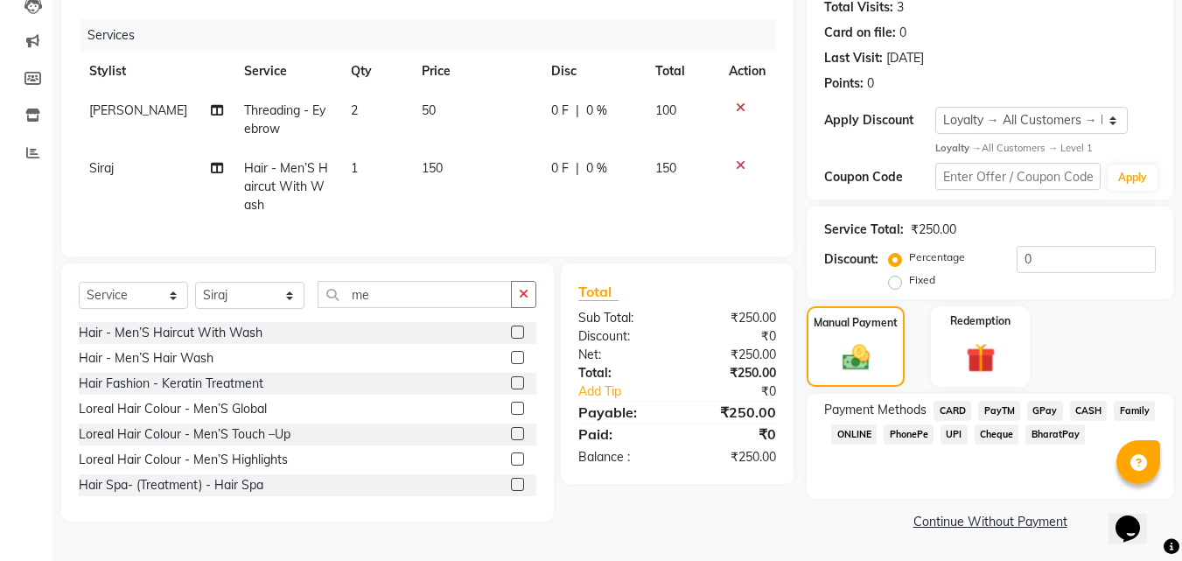
click at [996, 413] on span "PayTM" at bounding box center [999, 411] width 42 height 20
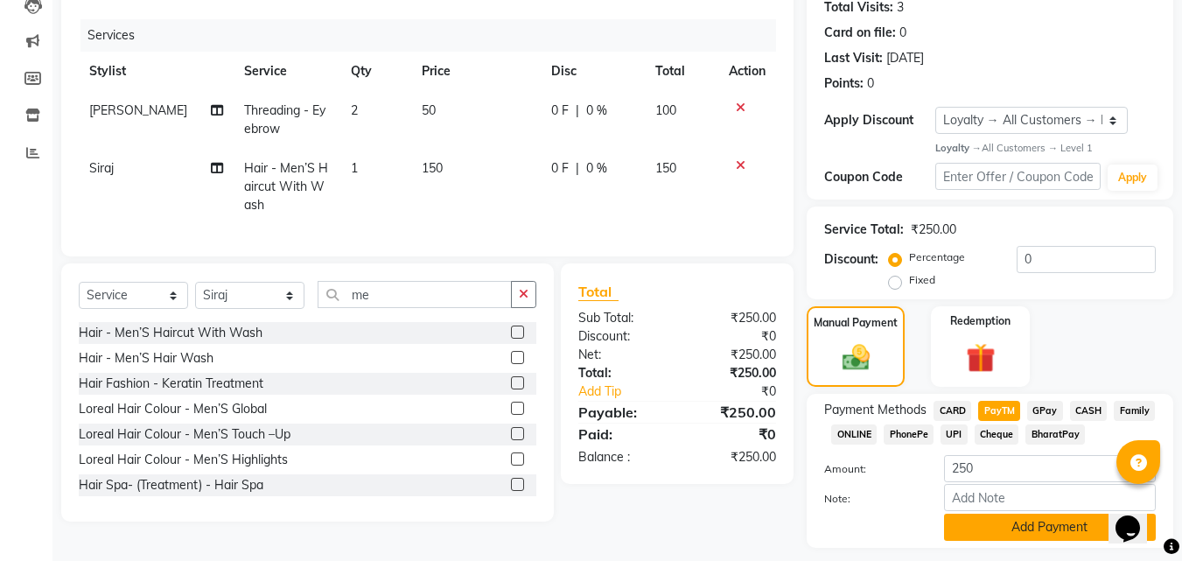
click at [1039, 519] on button "Add Payment" at bounding box center [1050, 526] width 212 height 27
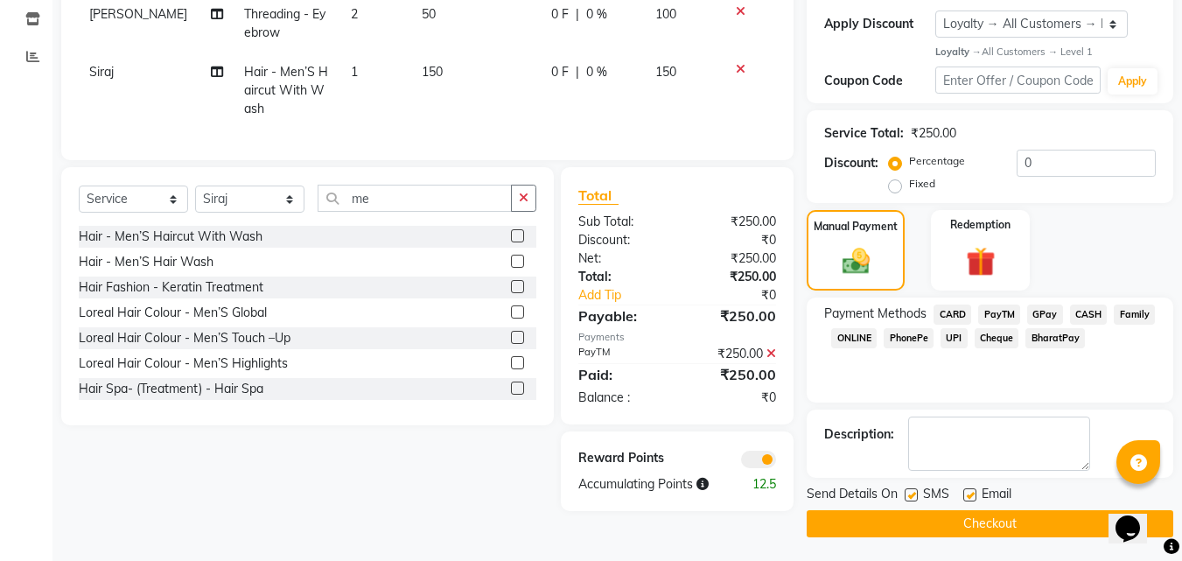
scroll to position [297, 0]
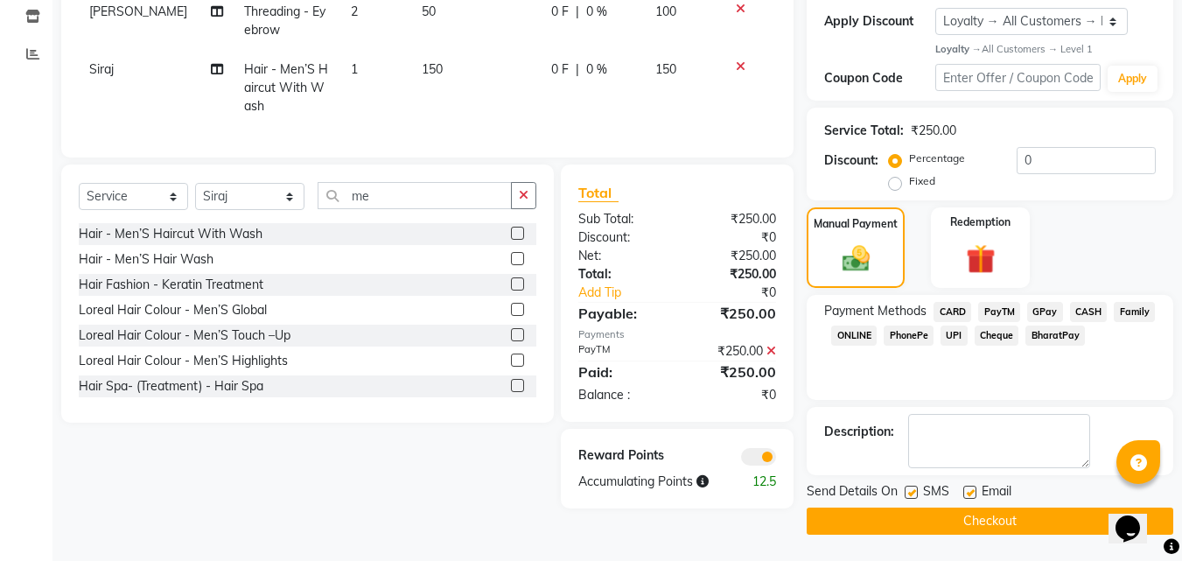
click at [1003, 524] on button "Checkout" at bounding box center [990, 520] width 367 height 27
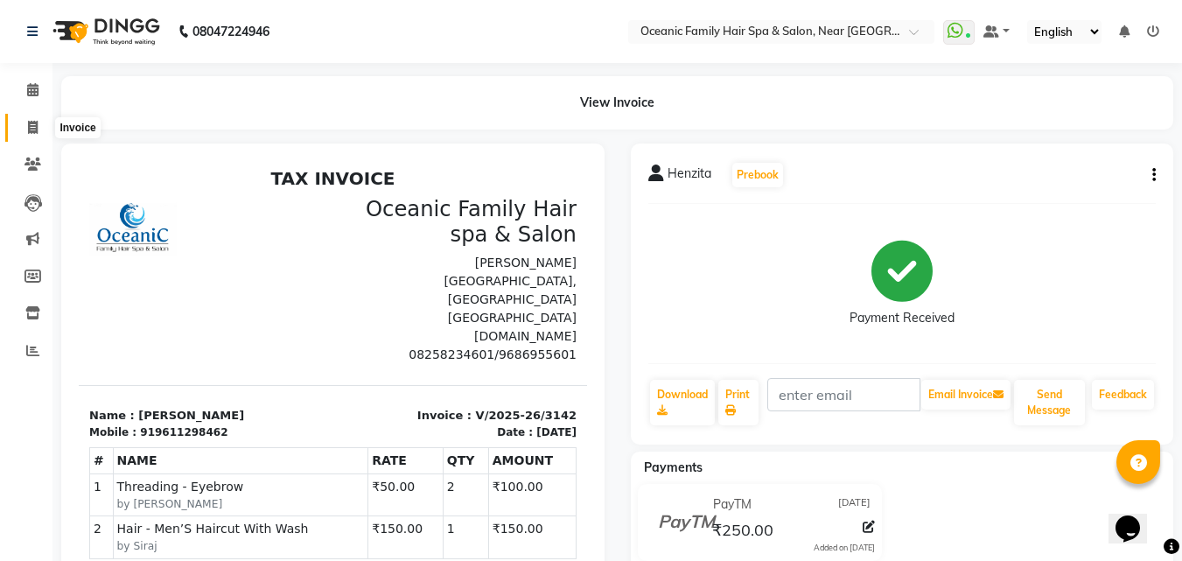
click at [24, 121] on span at bounding box center [32, 128] width 31 height 20
select select "service"
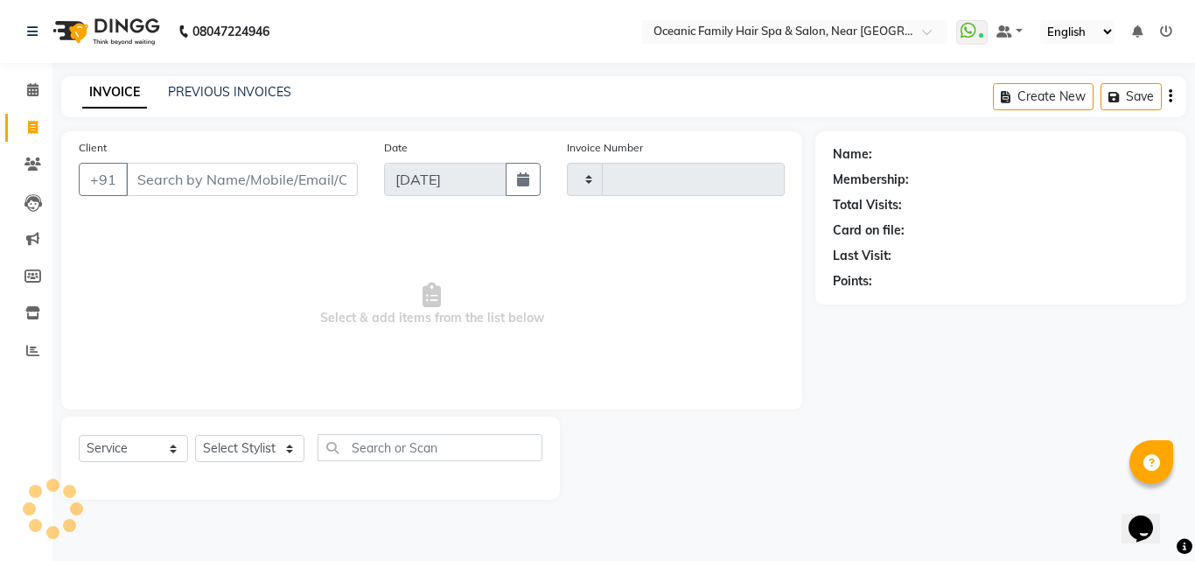
type input "3143"
select select "4366"
click at [261, 441] on select "Select Stylist [PERSON_NAME] [PERSON_NAME] [PERSON_NAME] Riyasat [PERSON_NAME] …" at bounding box center [249, 448] width 109 height 27
select select "23947"
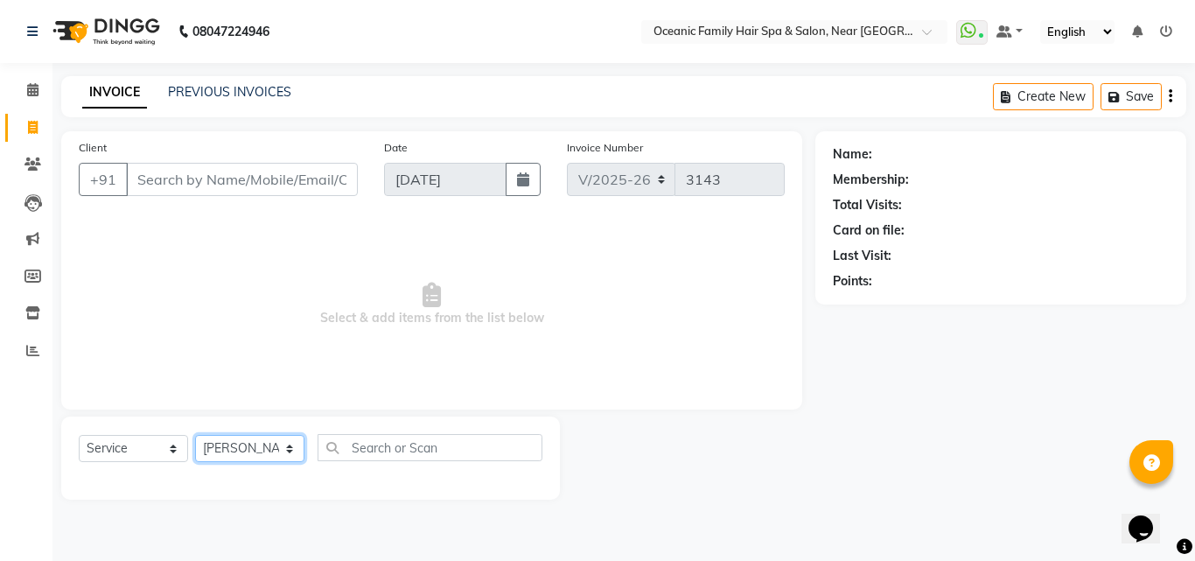
click at [195, 435] on select "Select Stylist [PERSON_NAME] [PERSON_NAME] [PERSON_NAME] Riyasat [PERSON_NAME] …" at bounding box center [249, 448] width 109 height 27
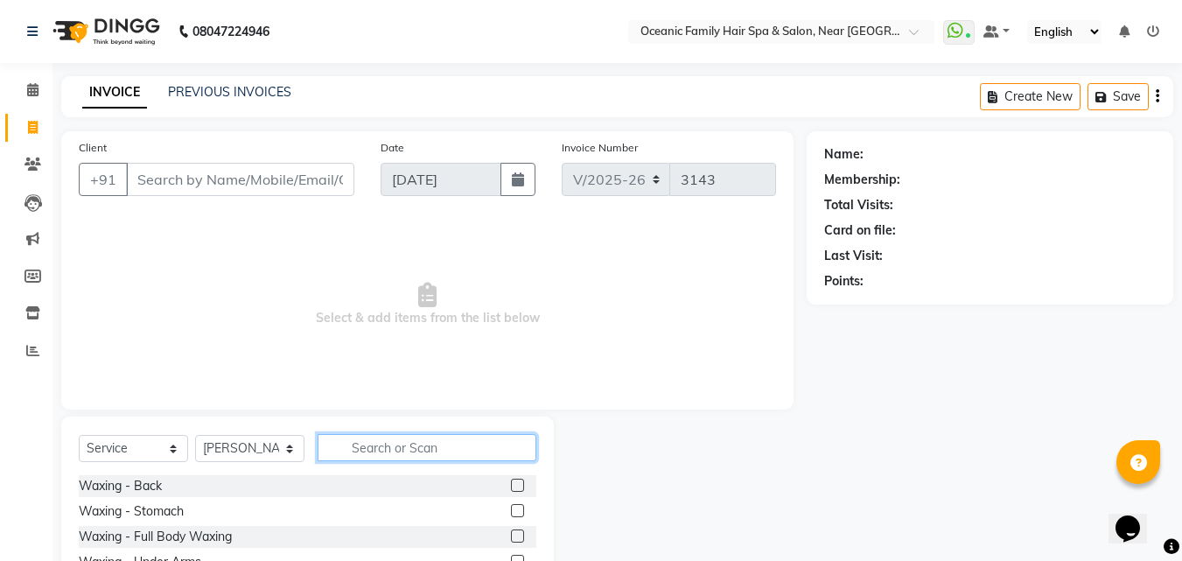
click at [419, 447] on input "text" at bounding box center [427, 447] width 219 height 27
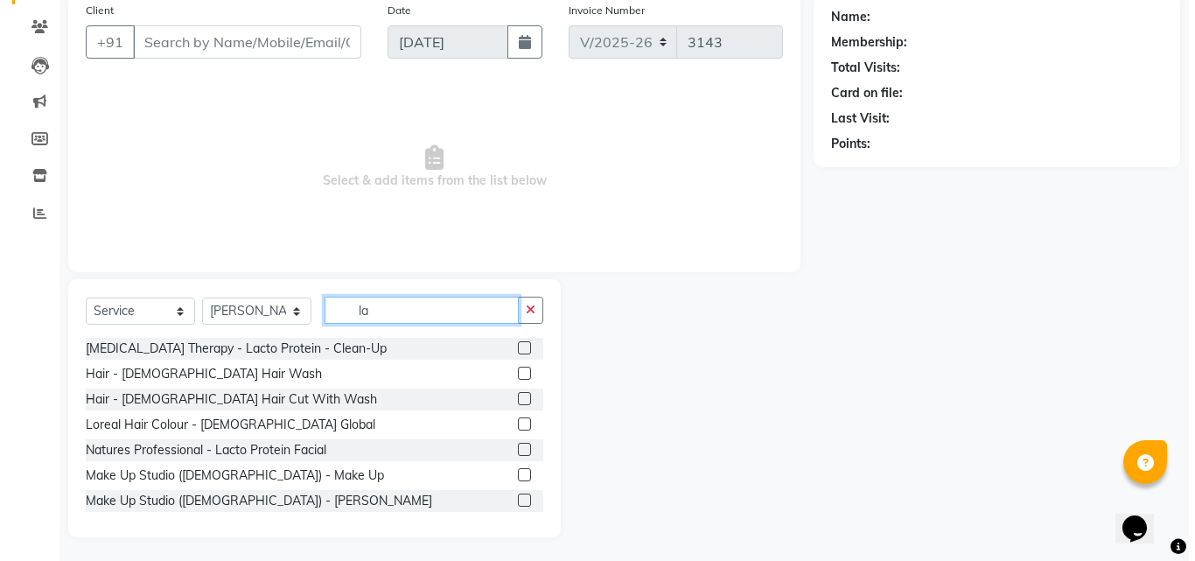
scroll to position [140, 0]
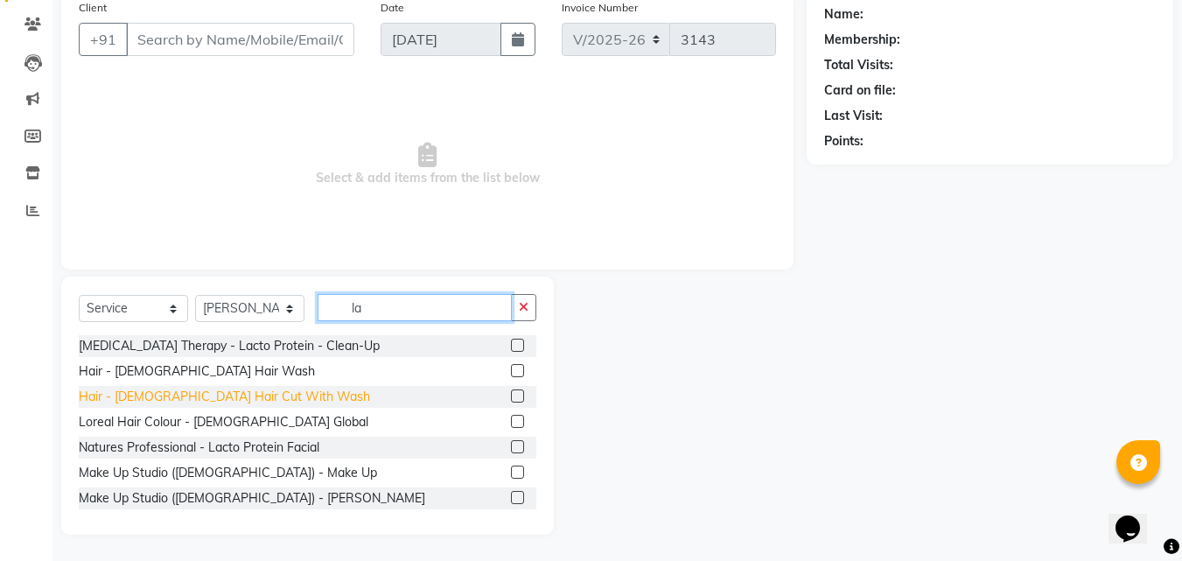
type input "la"
click at [191, 402] on div "Hair - [DEMOGRAPHIC_DATA] Hair Cut With Wash" at bounding box center [224, 397] width 291 height 18
checkbox input "false"
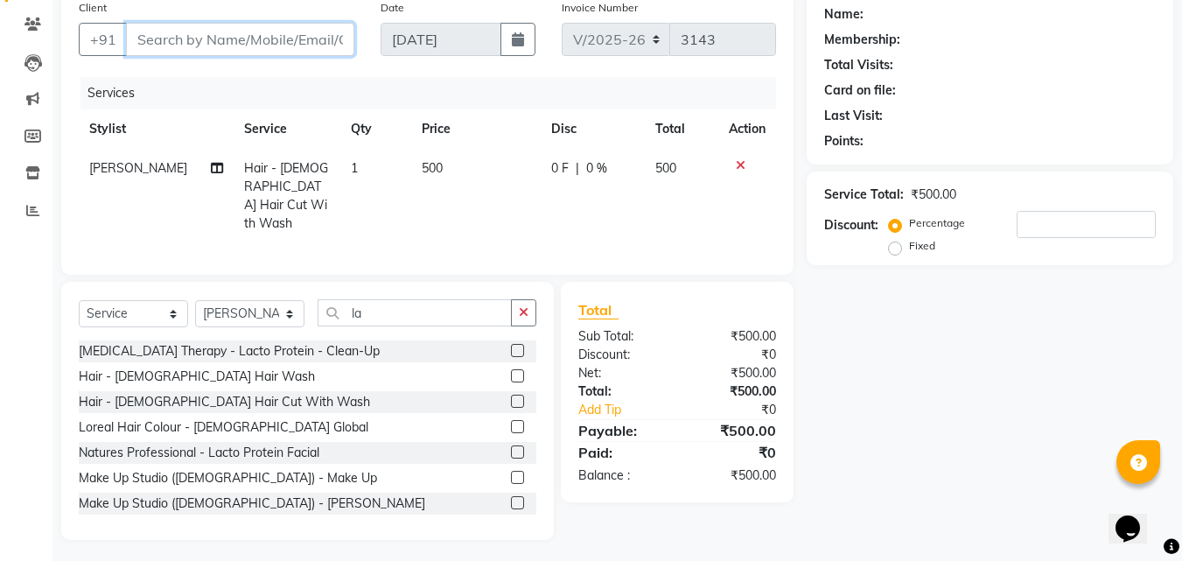
click at [174, 46] on input "Client" at bounding box center [240, 39] width 228 height 33
type input "7"
type input "0"
type input "7760753717"
click at [277, 37] on span "Add Client" at bounding box center [309, 39] width 69 height 17
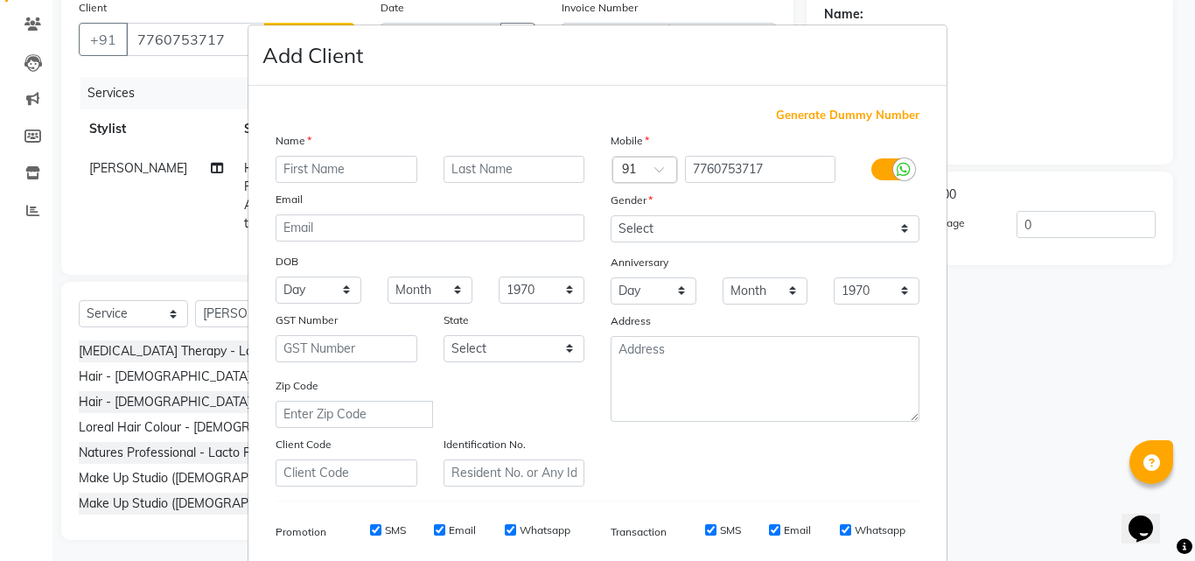
click at [323, 161] on input "text" at bounding box center [347, 169] width 142 height 27
type input "E"
type input "inchara"
click at [664, 221] on select "Select [DEMOGRAPHIC_DATA] [DEMOGRAPHIC_DATA] Other Prefer Not To Say" at bounding box center [765, 228] width 309 height 27
select select "[DEMOGRAPHIC_DATA]"
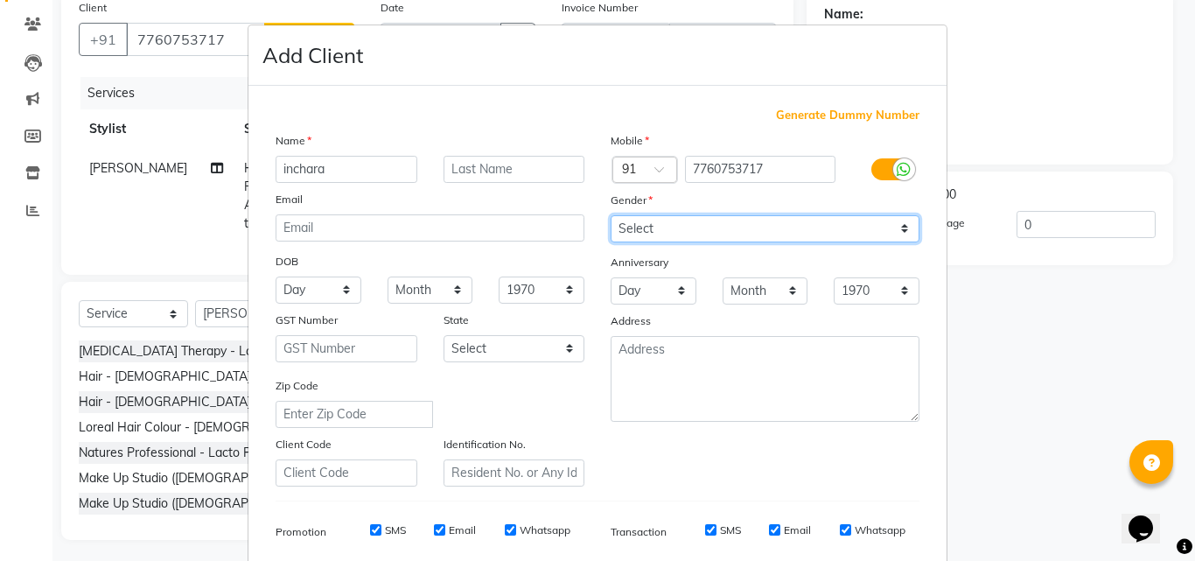
click at [611, 215] on select "Select [DEMOGRAPHIC_DATA] [DEMOGRAPHIC_DATA] Other Prefer Not To Say" at bounding box center [765, 228] width 309 height 27
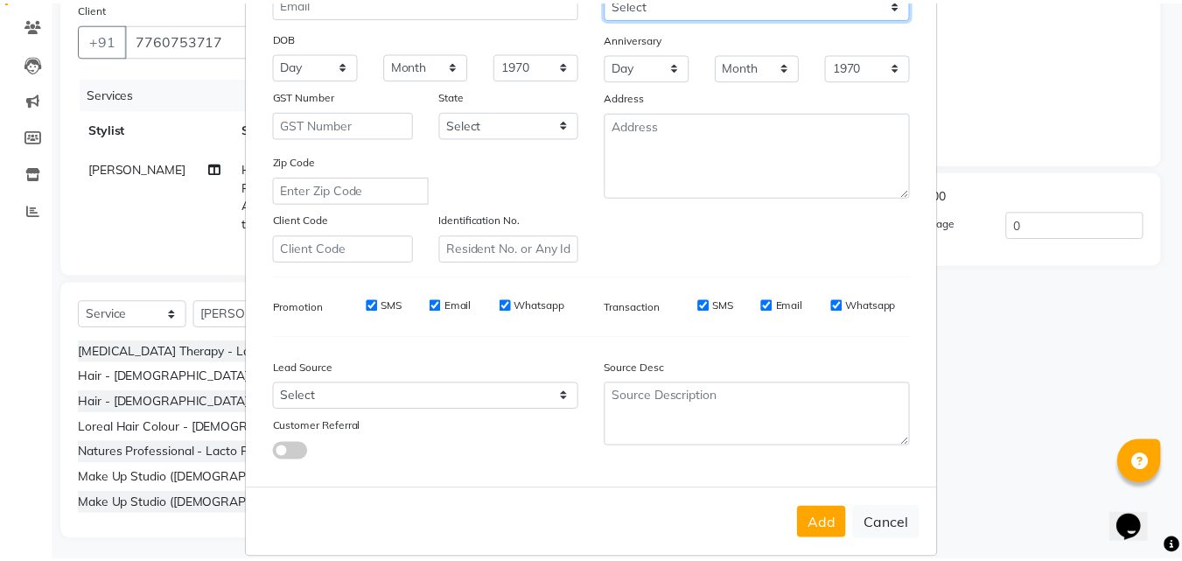
scroll to position [247, 0]
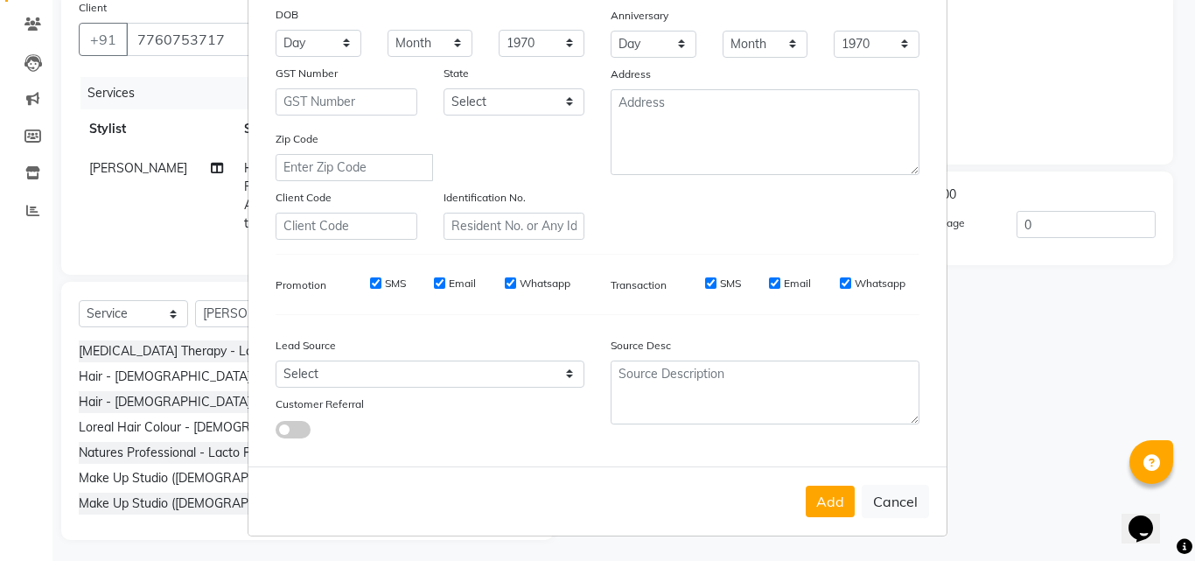
click at [831, 507] on button "Add" at bounding box center [830, 500] width 49 height 31
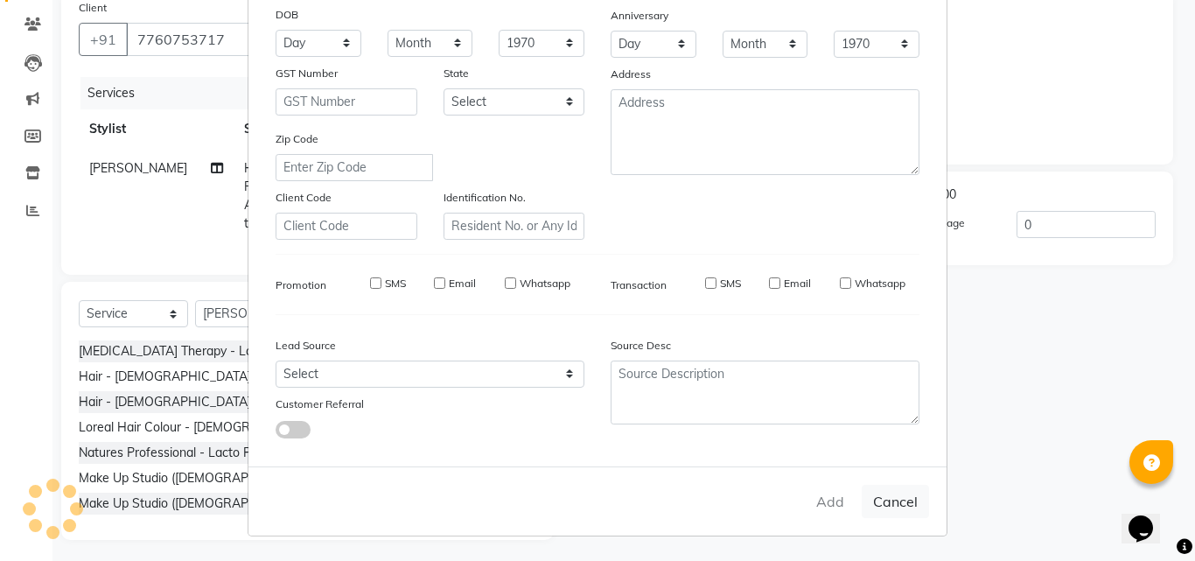
select select
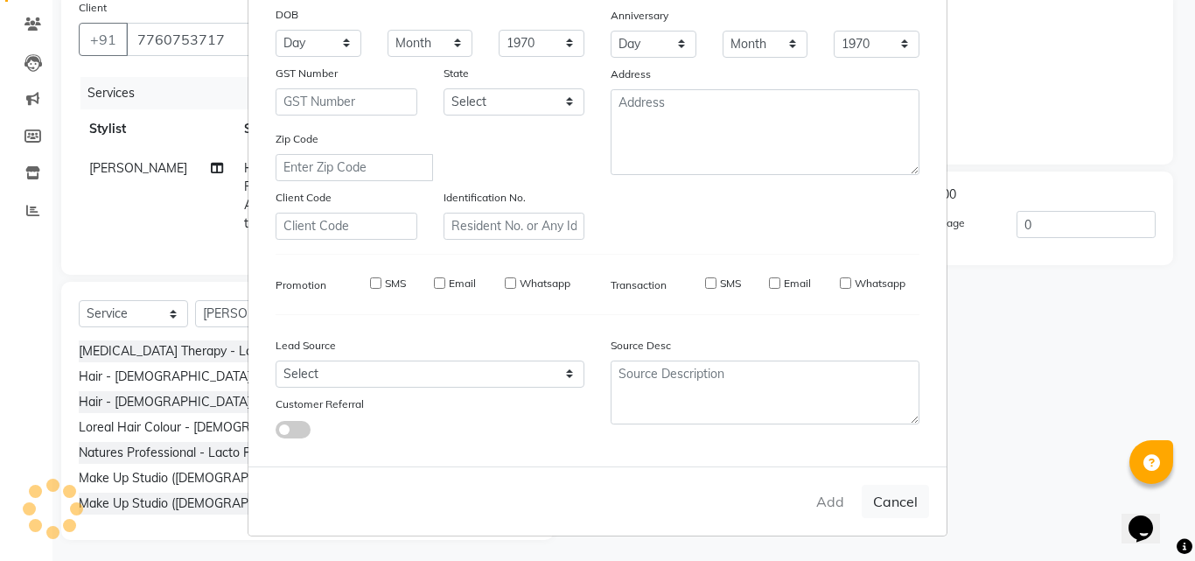
select select
checkbox input "false"
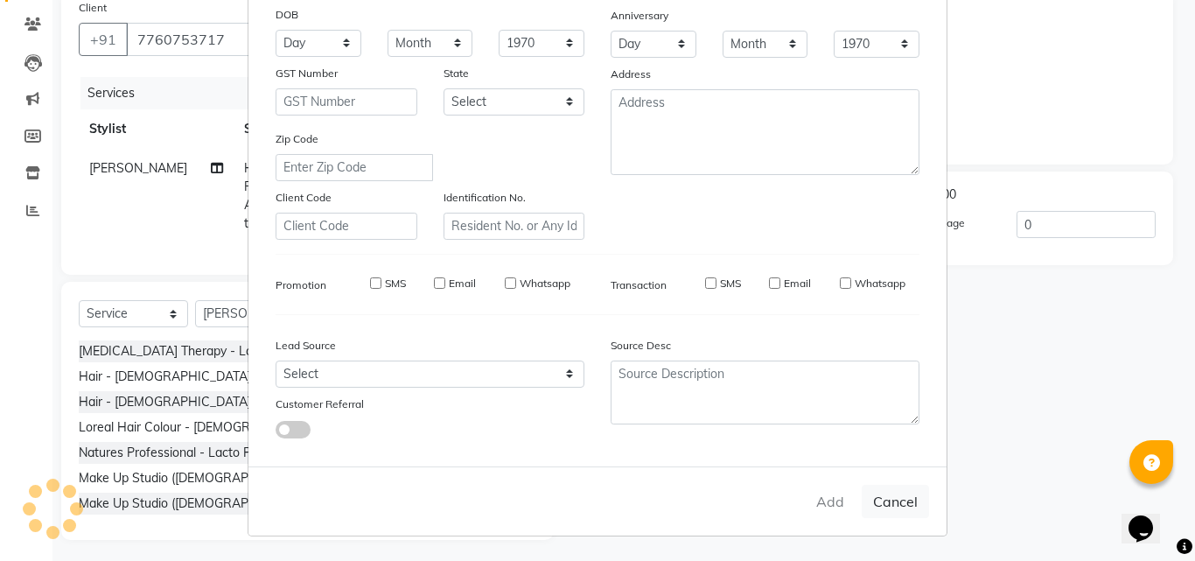
checkbox input "false"
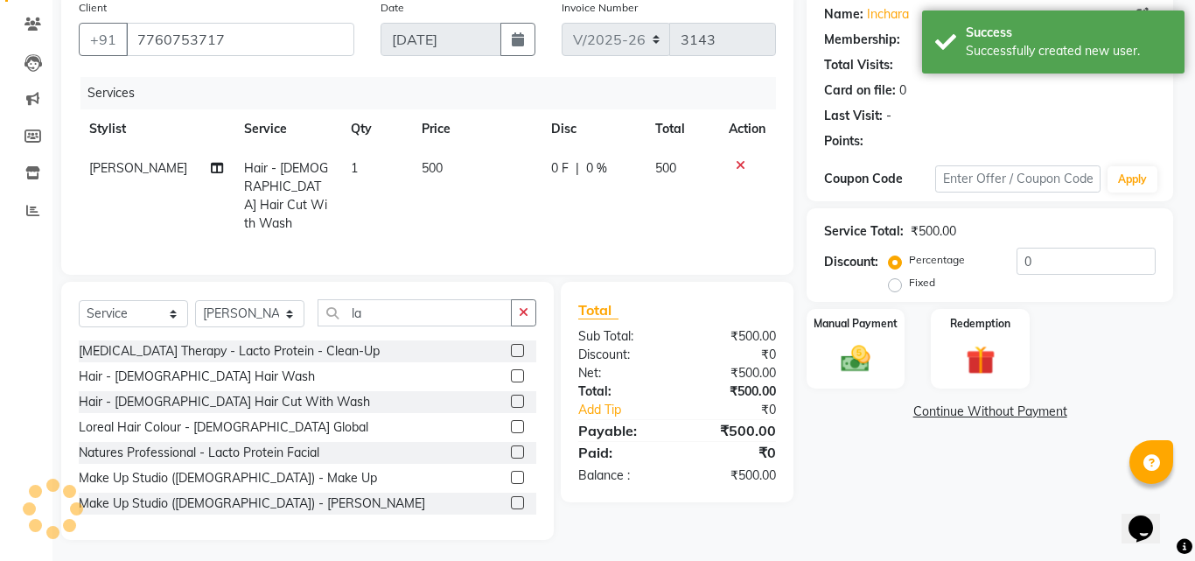
select select "1: Object"
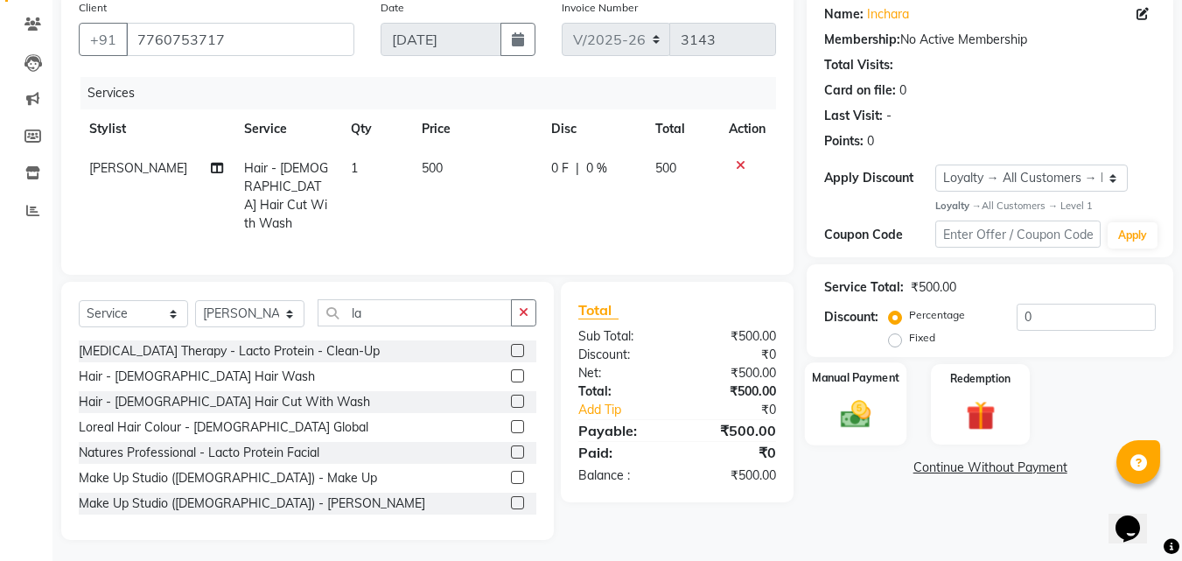
click at [836, 398] on img at bounding box center [855, 414] width 49 height 35
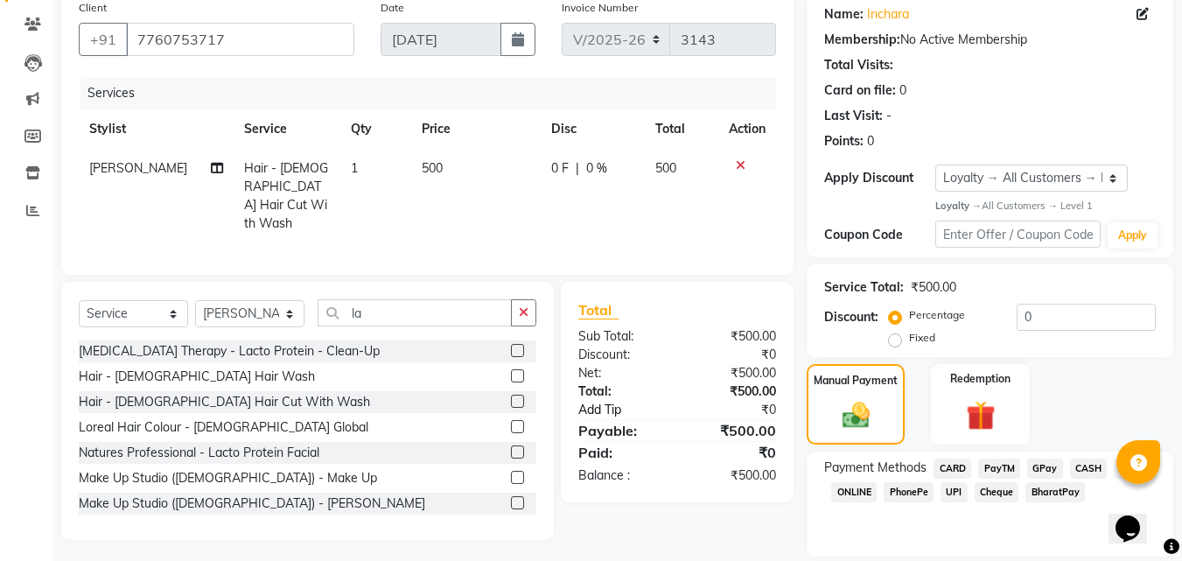
click at [607, 405] on link "Add Tip" at bounding box center [630, 410] width 130 height 18
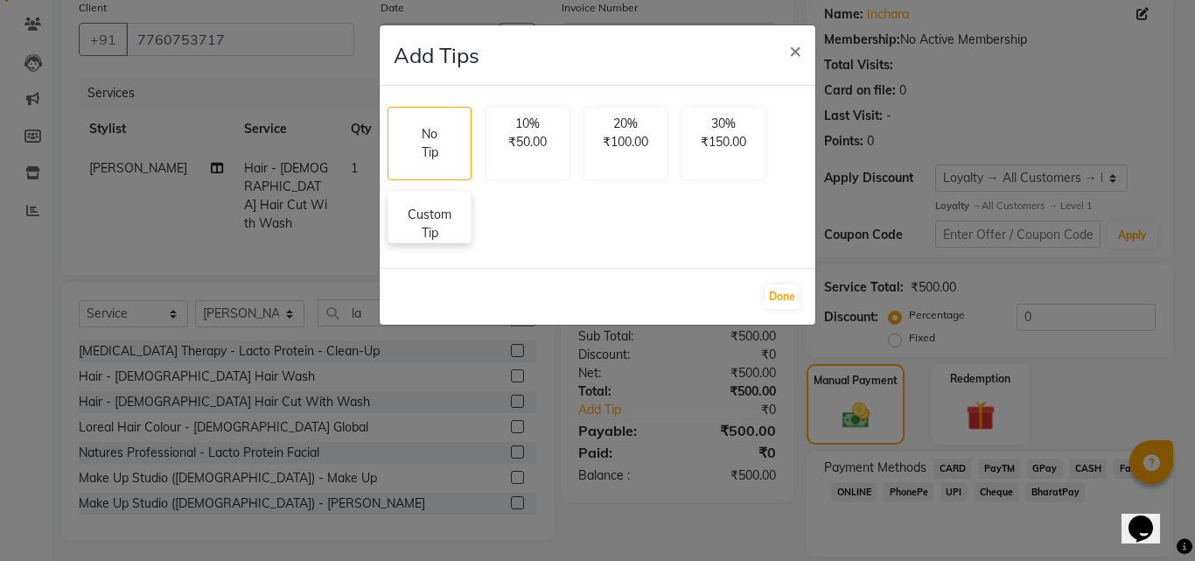
click at [445, 220] on p "Custom Tip" at bounding box center [429, 224] width 61 height 37
select select "23947"
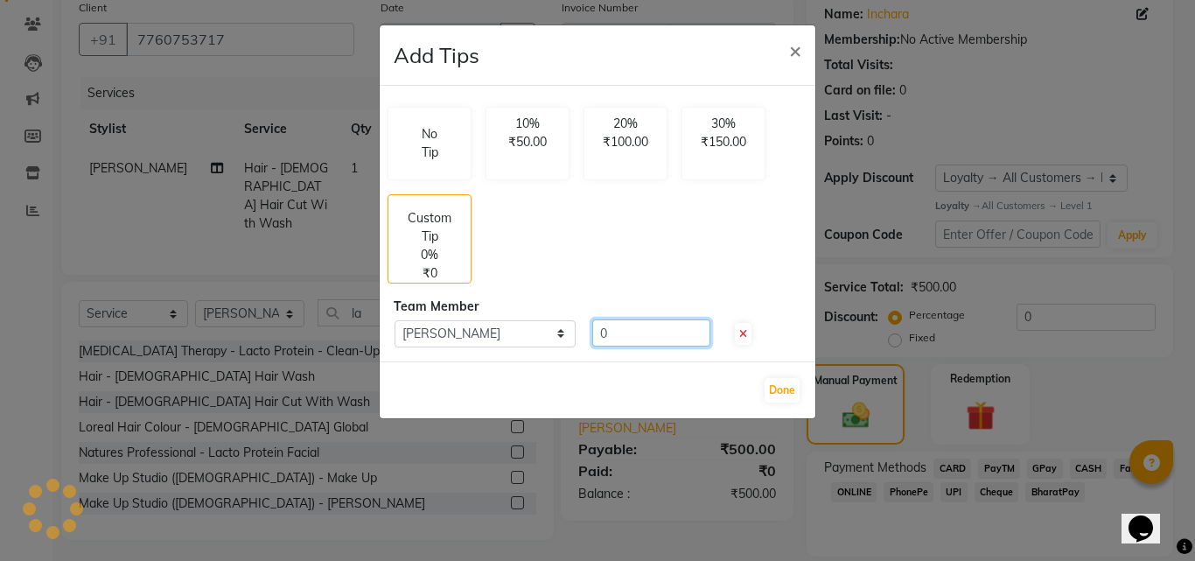
click at [600, 339] on input "0" at bounding box center [651, 332] width 118 height 27
type input "50"
click at [774, 387] on button "Done" at bounding box center [782, 390] width 35 height 24
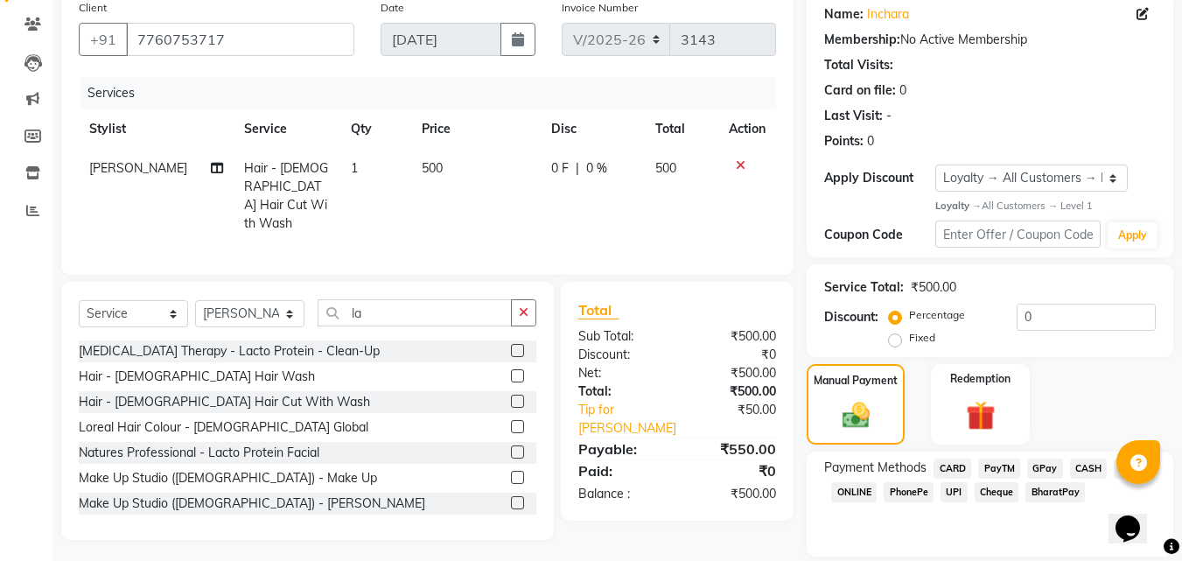
click at [1005, 471] on span "PayTM" at bounding box center [999, 468] width 42 height 20
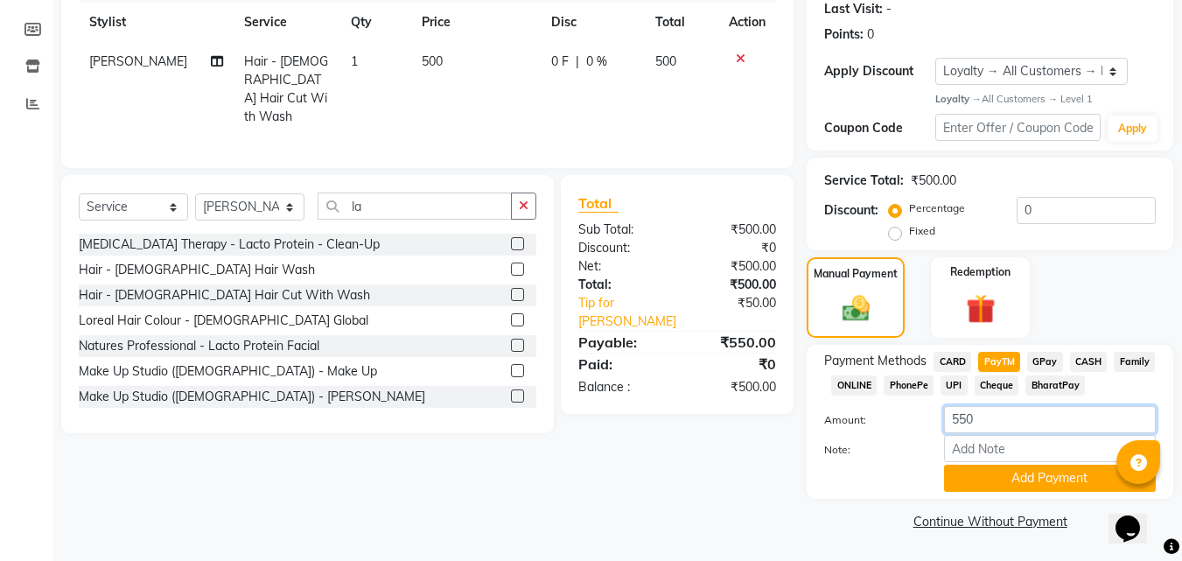
click at [983, 422] on input "550" at bounding box center [1050, 419] width 212 height 27
type input "5"
type input "50"
click at [1026, 472] on button "Add Payment" at bounding box center [1050, 477] width 212 height 27
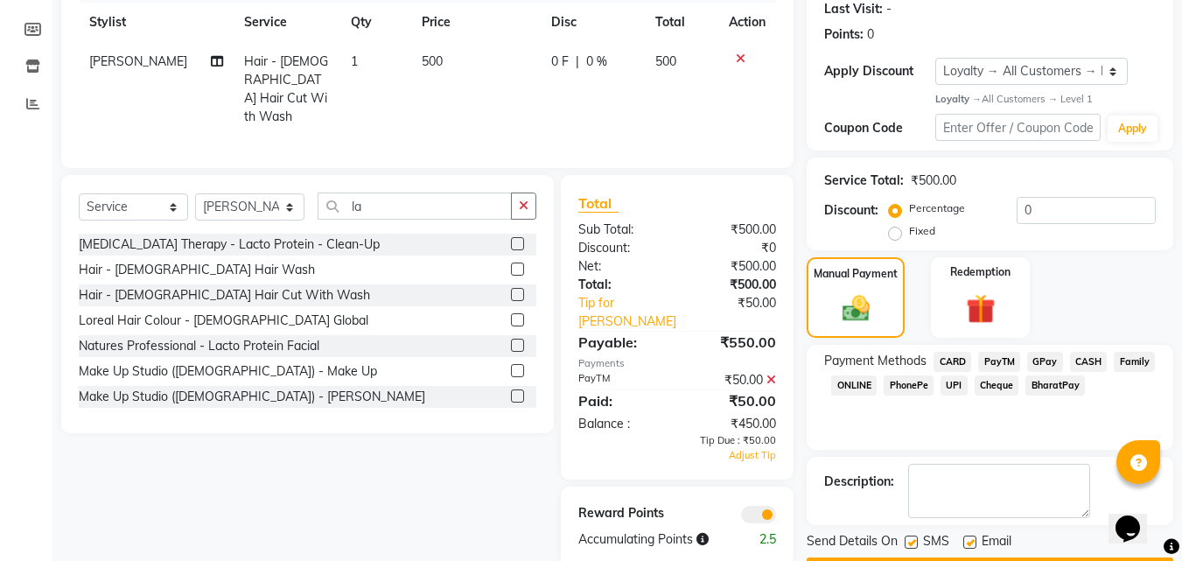
click at [1077, 353] on span "CASH" at bounding box center [1089, 362] width 38 height 20
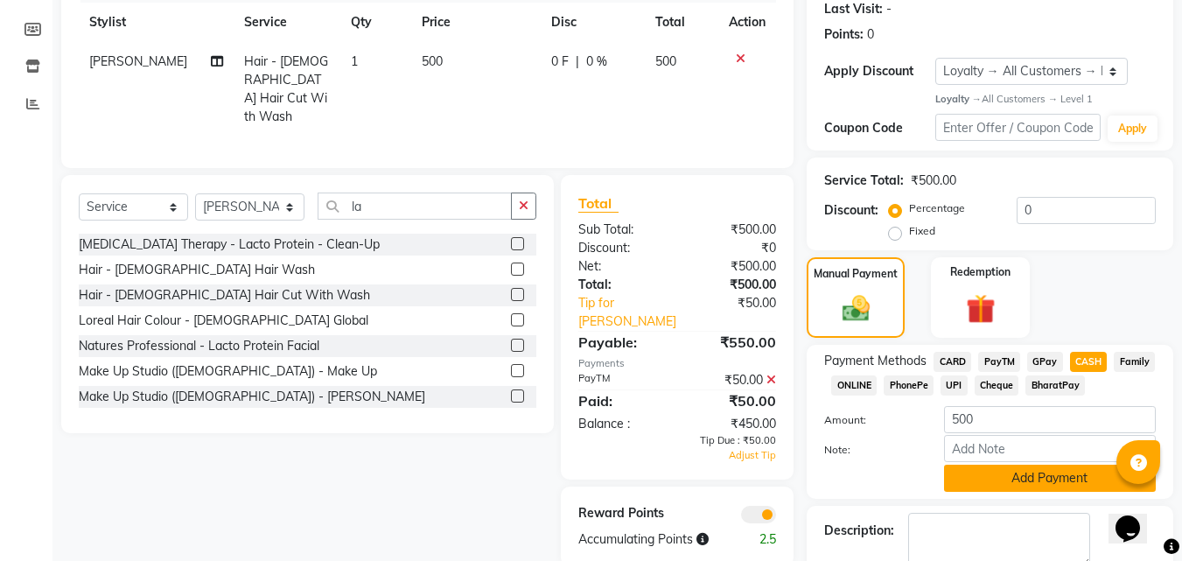
click at [1033, 478] on button "Add Payment" at bounding box center [1050, 477] width 212 height 27
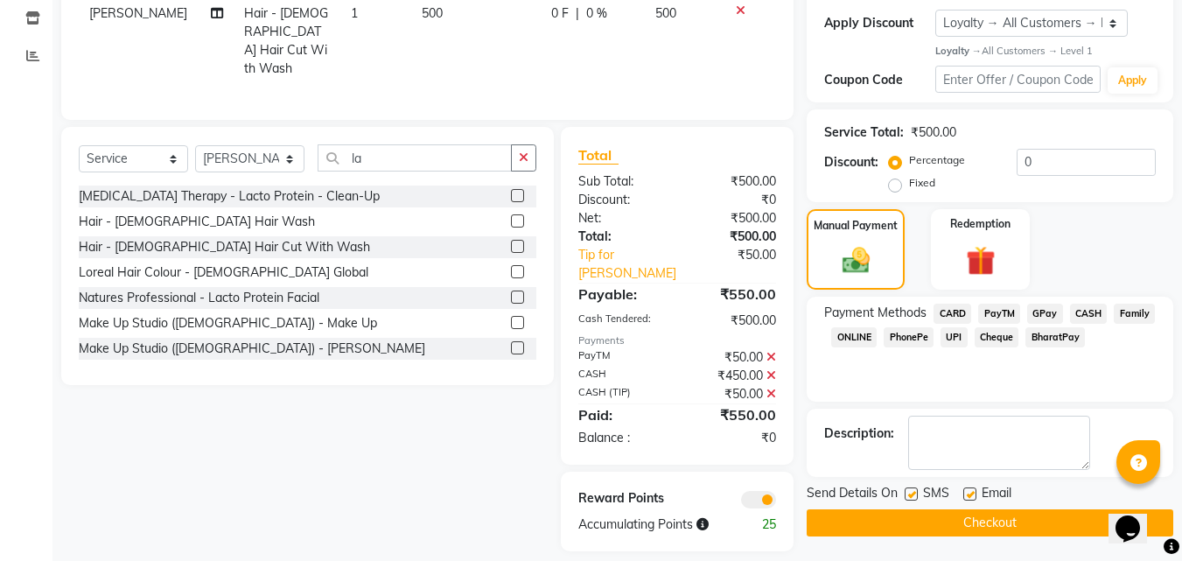
scroll to position [297, 0]
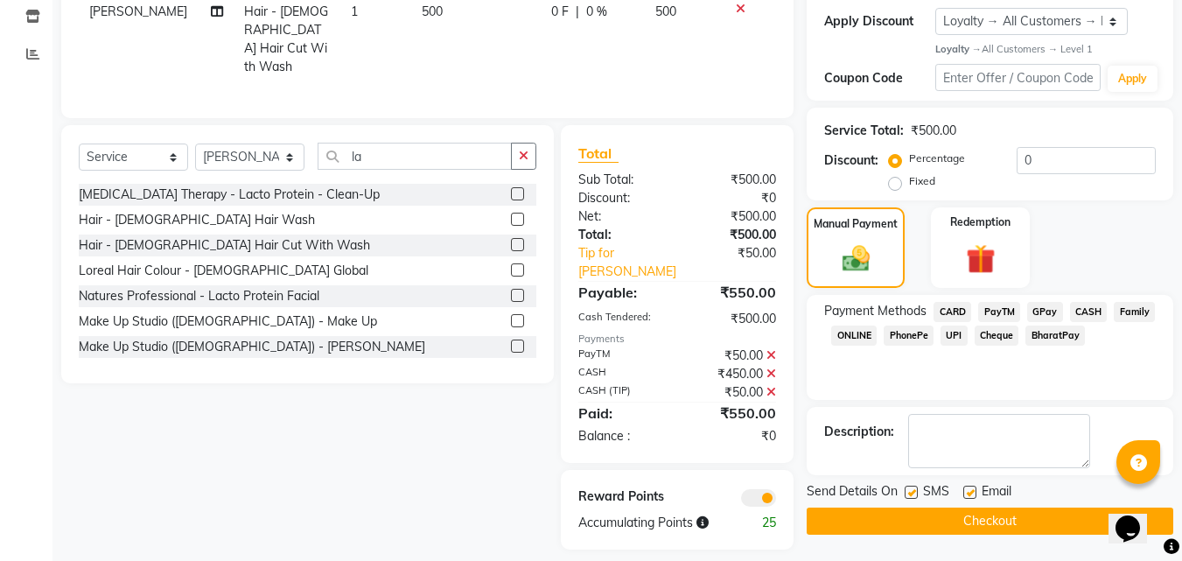
click at [1003, 314] on span "PayTM" at bounding box center [999, 312] width 42 height 20
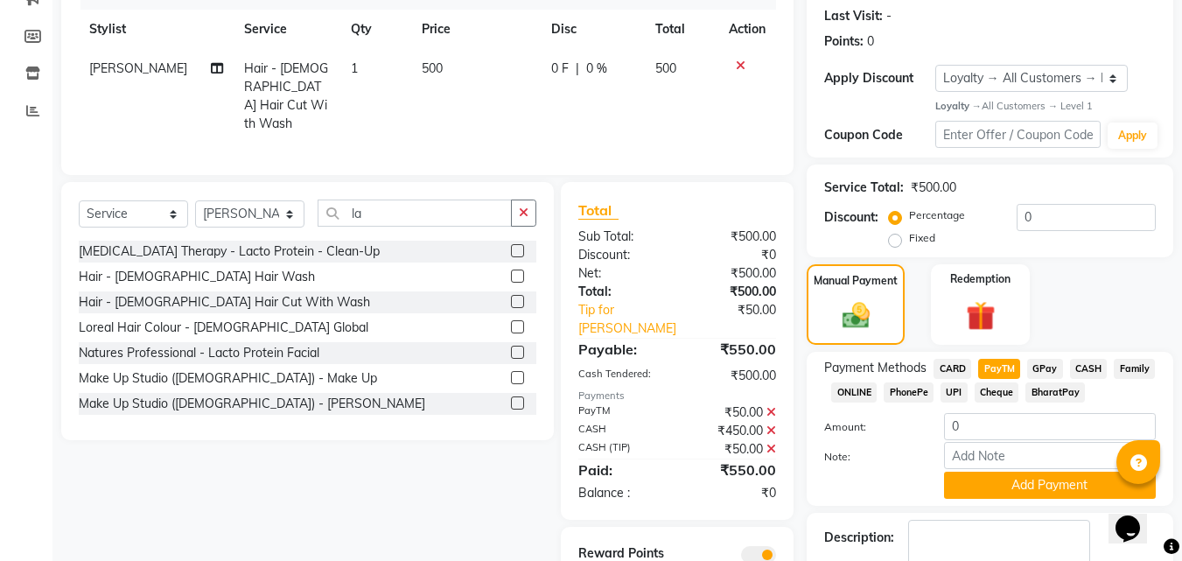
scroll to position [209, 0]
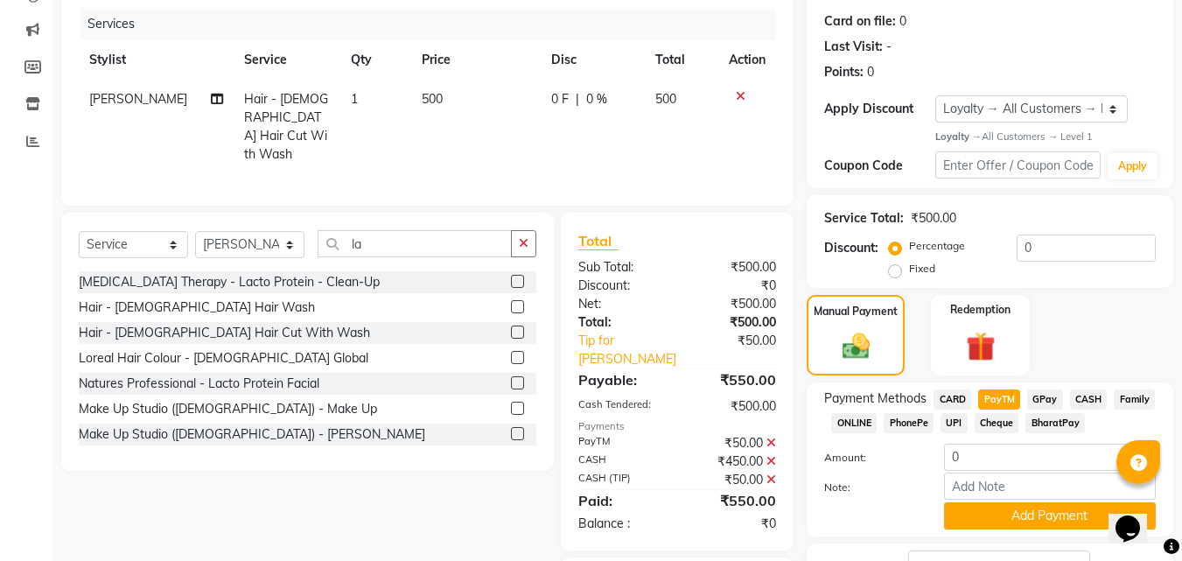
click at [770, 473] on icon at bounding box center [771, 479] width 10 height 12
click at [772, 455] on icon at bounding box center [771, 461] width 10 height 12
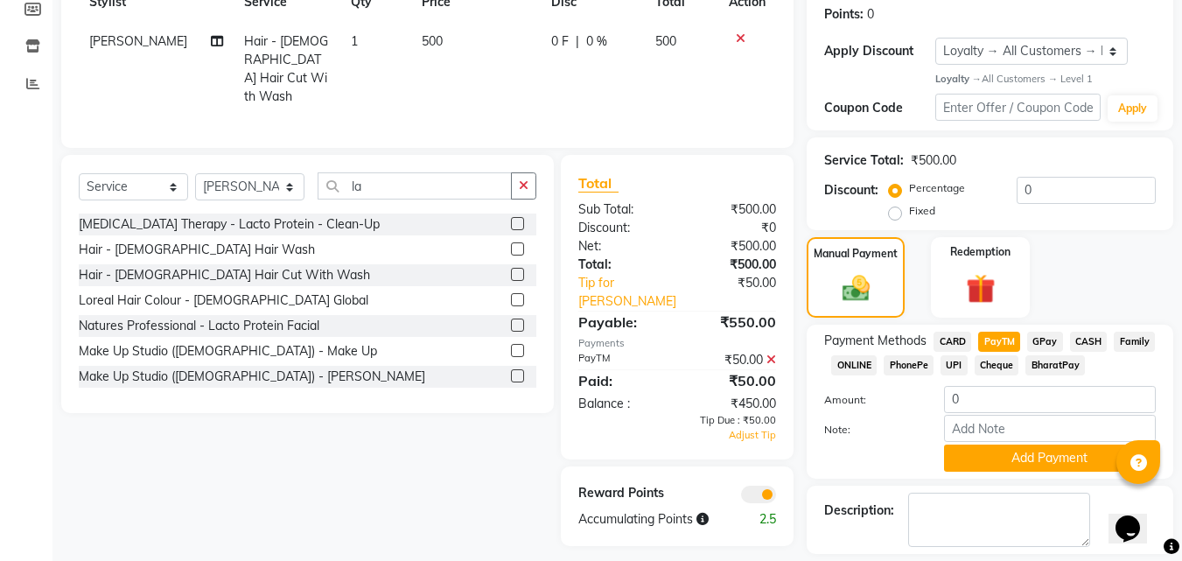
scroll to position [297, 0]
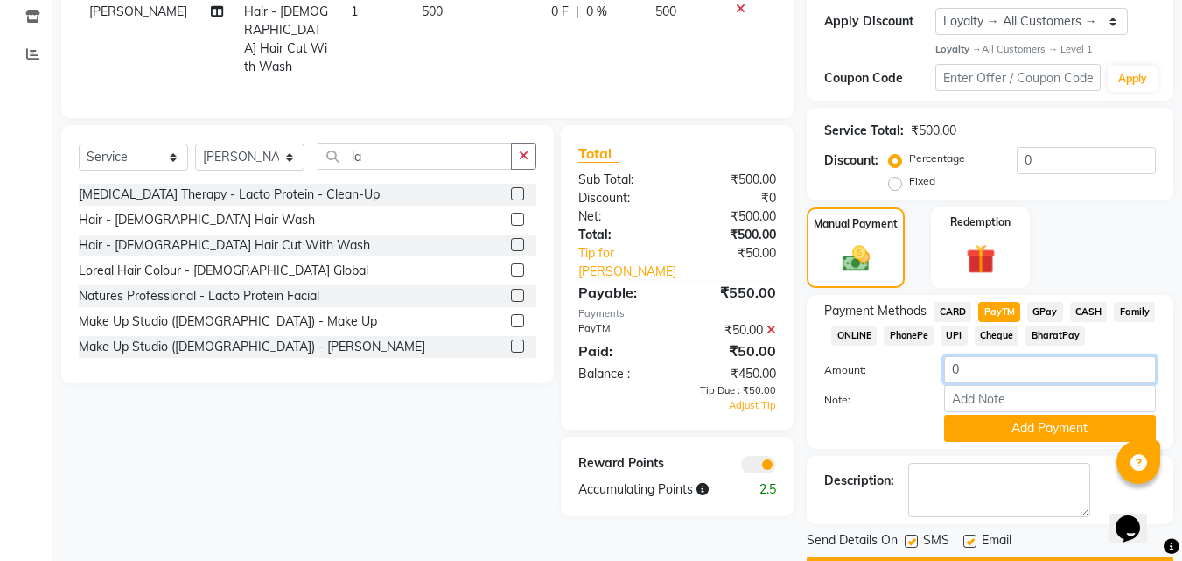
click at [974, 372] on input "0" at bounding box center [1050, 369] width 212 height 27
type input "50"
click at [1019, 424] on button "Add Payment" at bounding box center [1050, 428] width 212 height 27
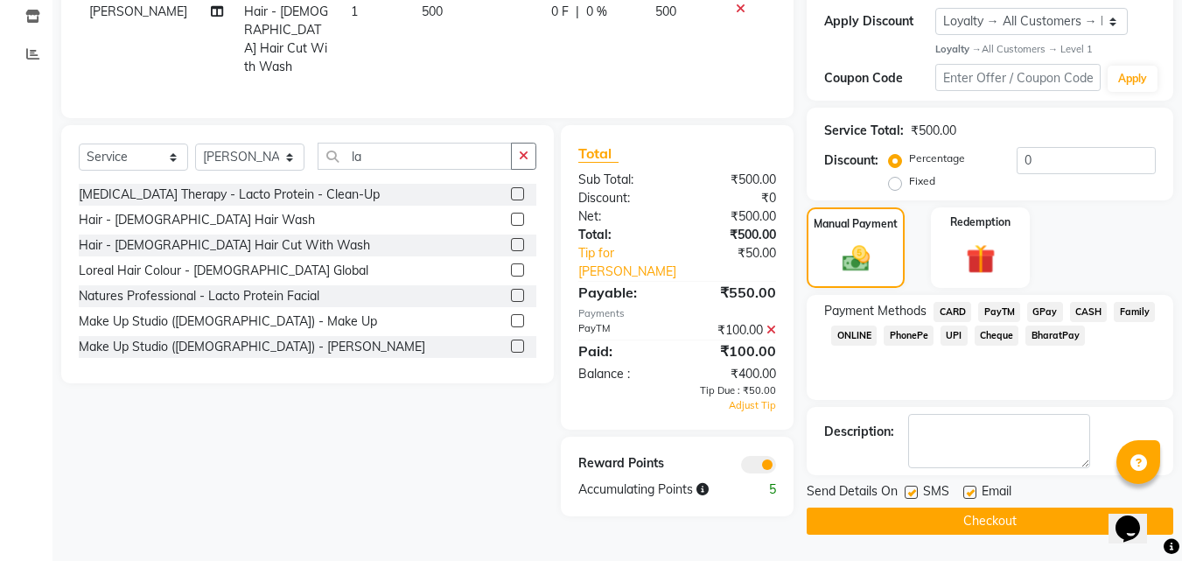
click at [772, 324] on icon at bounding box center [771, 330] width 10 height 12
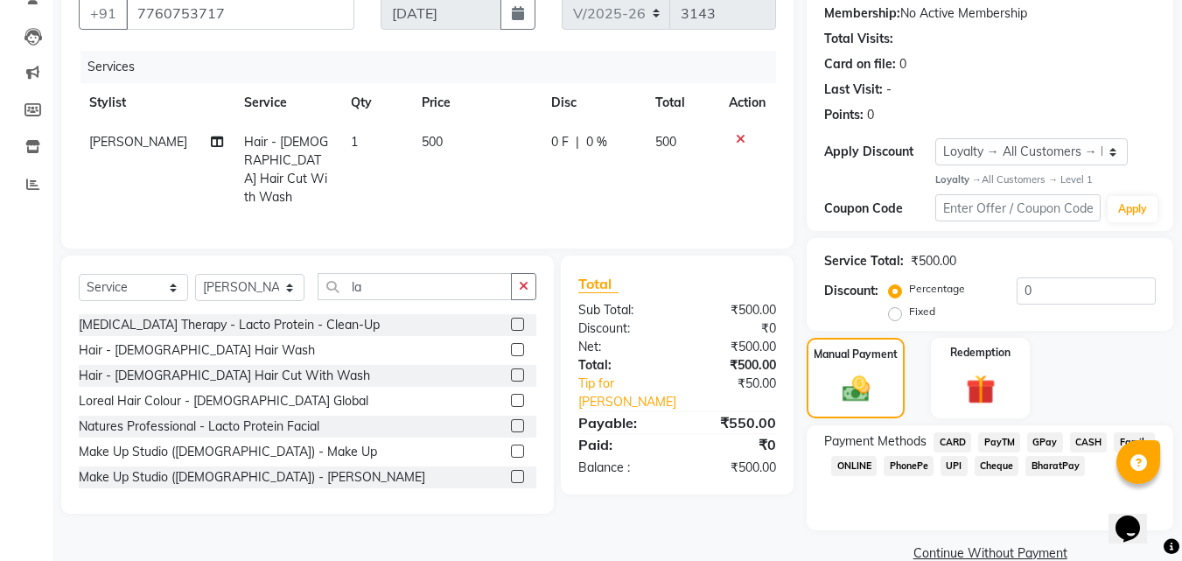
scroll to position [198, 0]
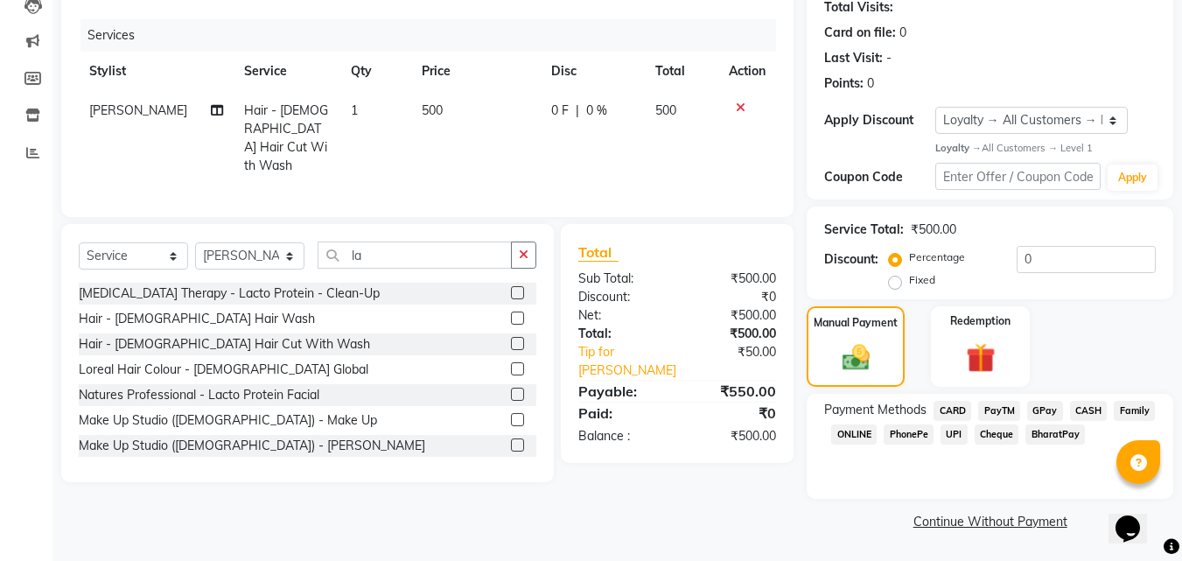
click at [1087, 410] on span "CASH" at bounding box center [1089, 411] width 38 height 20
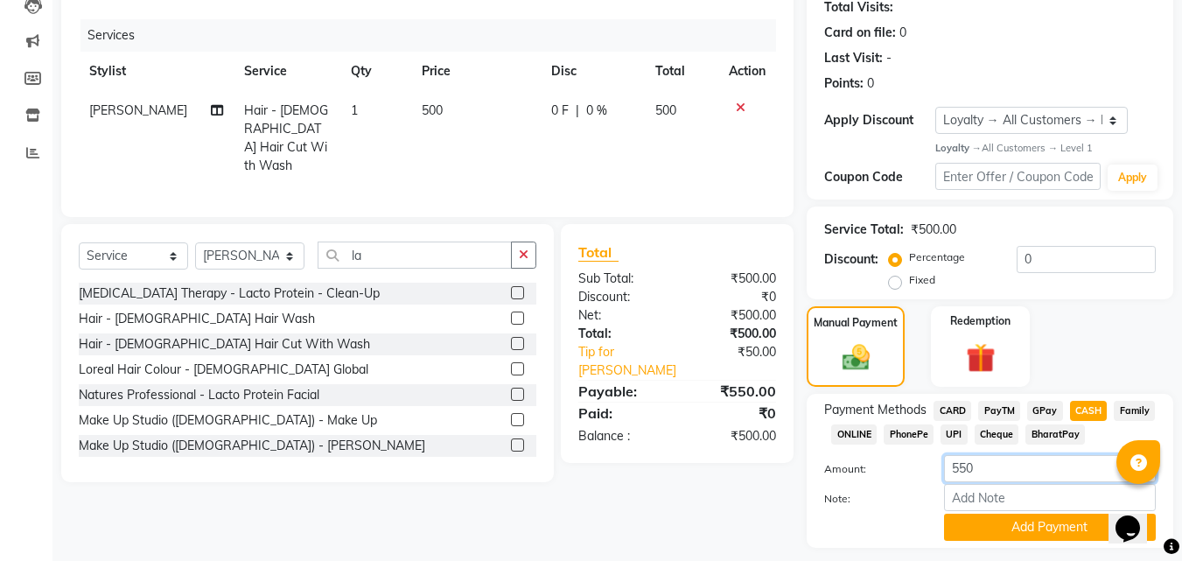
click at [997, 474] on input "550" at bounding box center [1050, 468] width 212 height 27
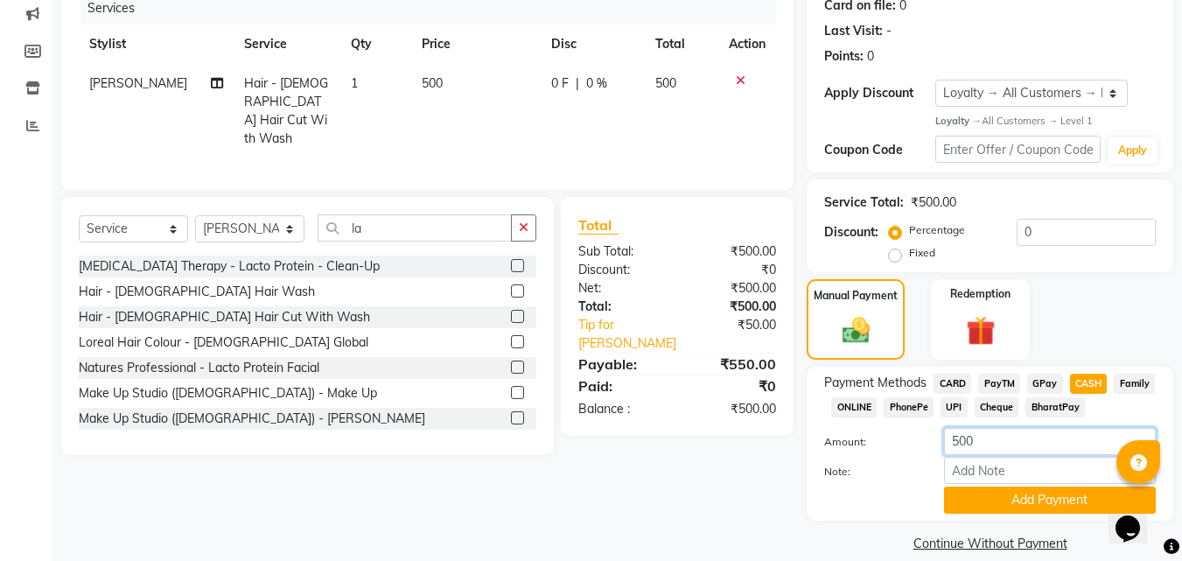
scroll to position [247, 0]
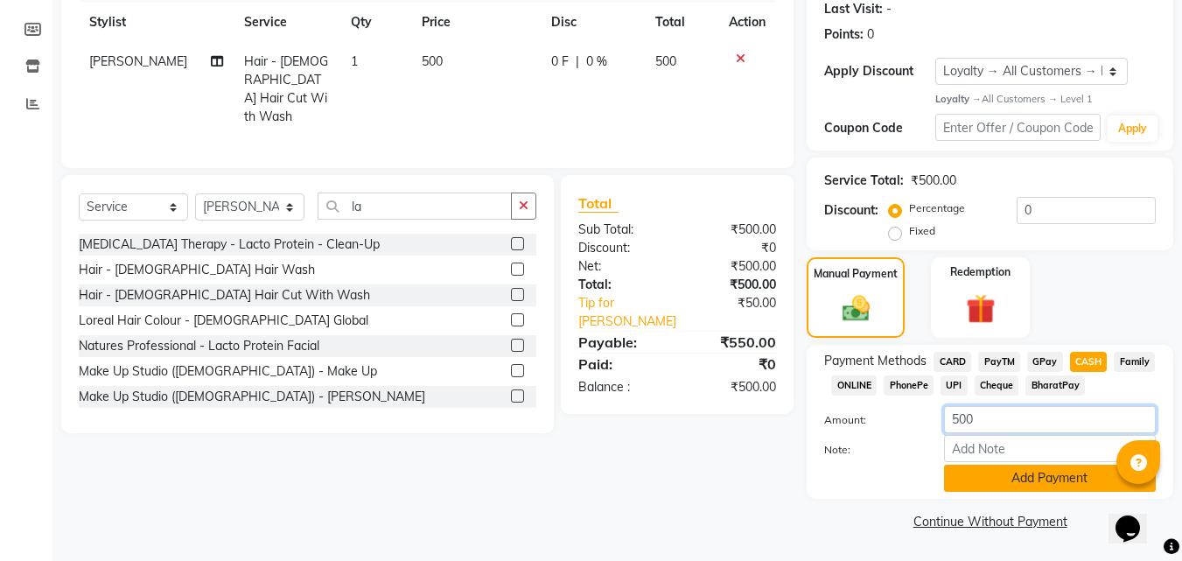
type input "500"
click at [1018, 471] on button "Add Payment" at bounding box center [1050, 477] width 212 height 27
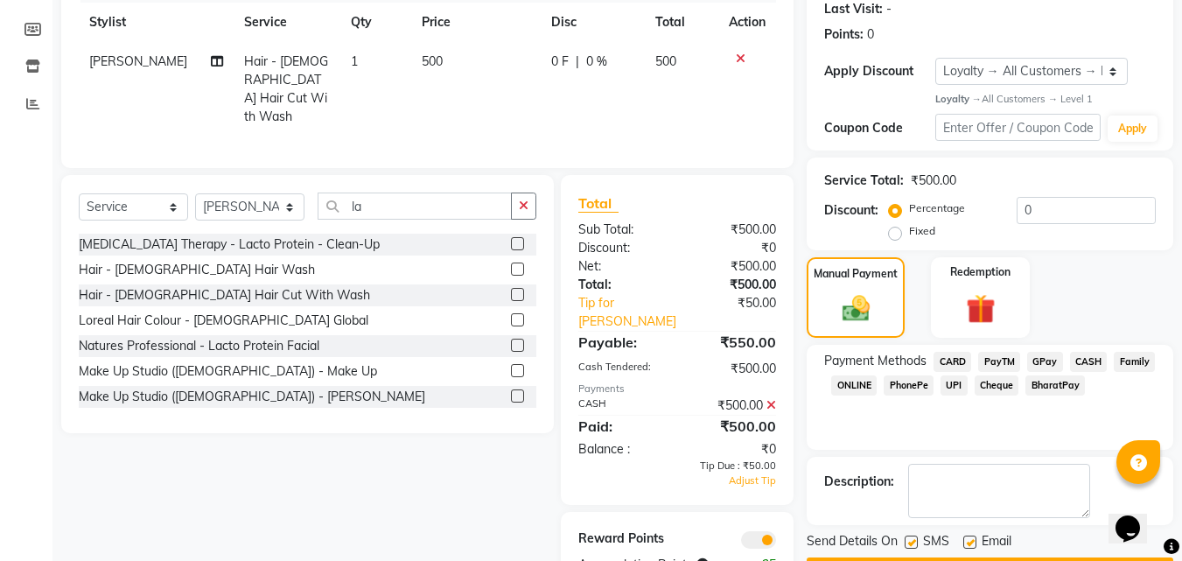
click at [999, 354] on span "PayTM" at bounding box center [999, 362] width 42 height 20
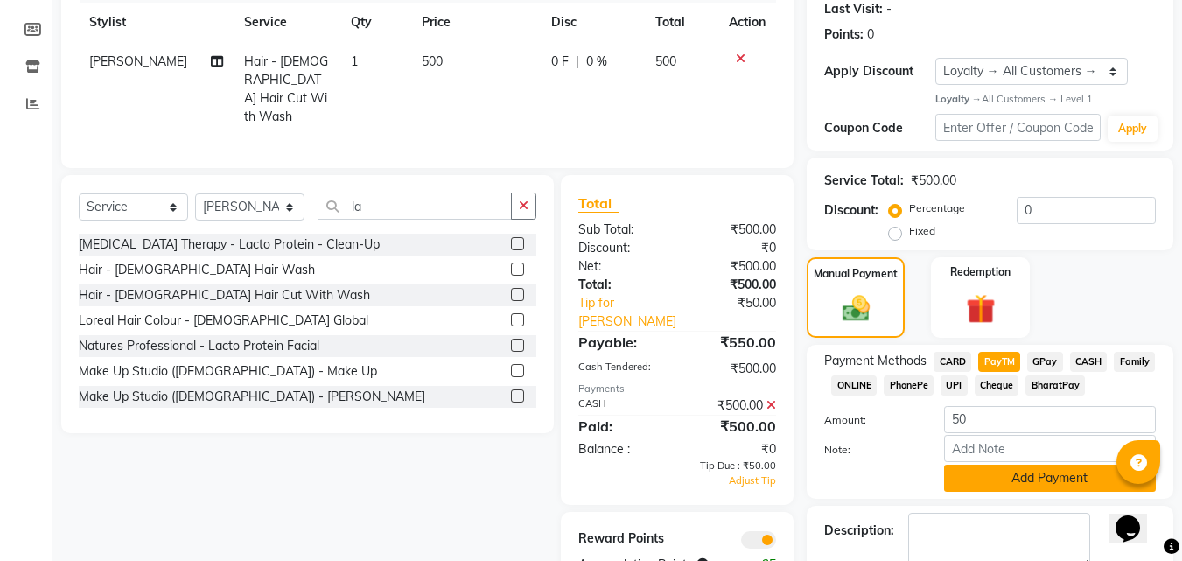
click at [1043, 475] on button "Add Payment" at bounding box center [1050, 477] width 212 height 27
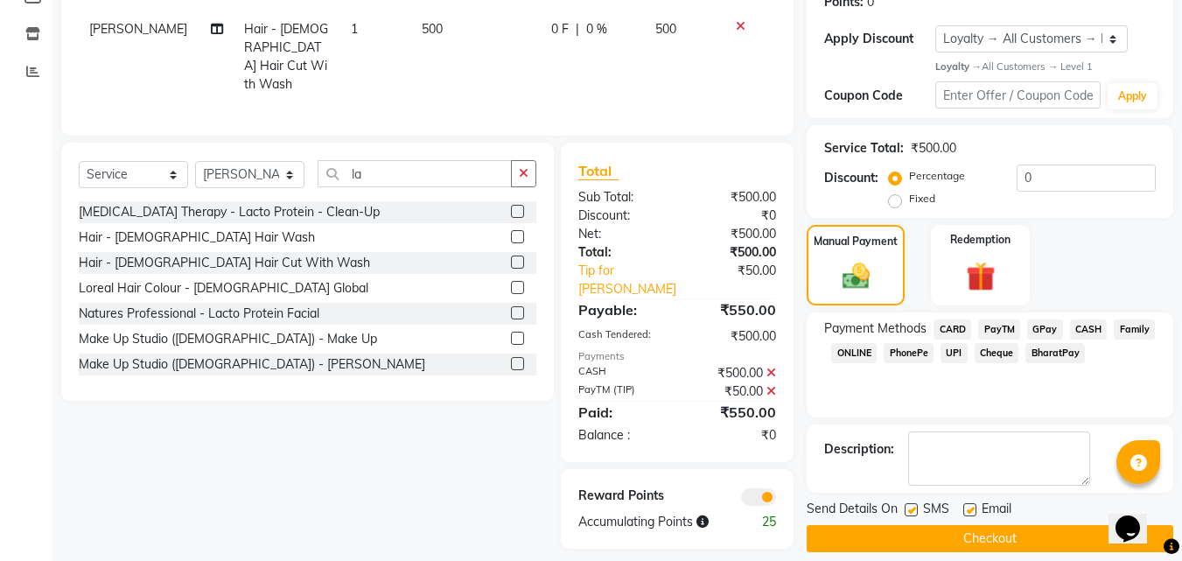
scroll to position [297, 0]
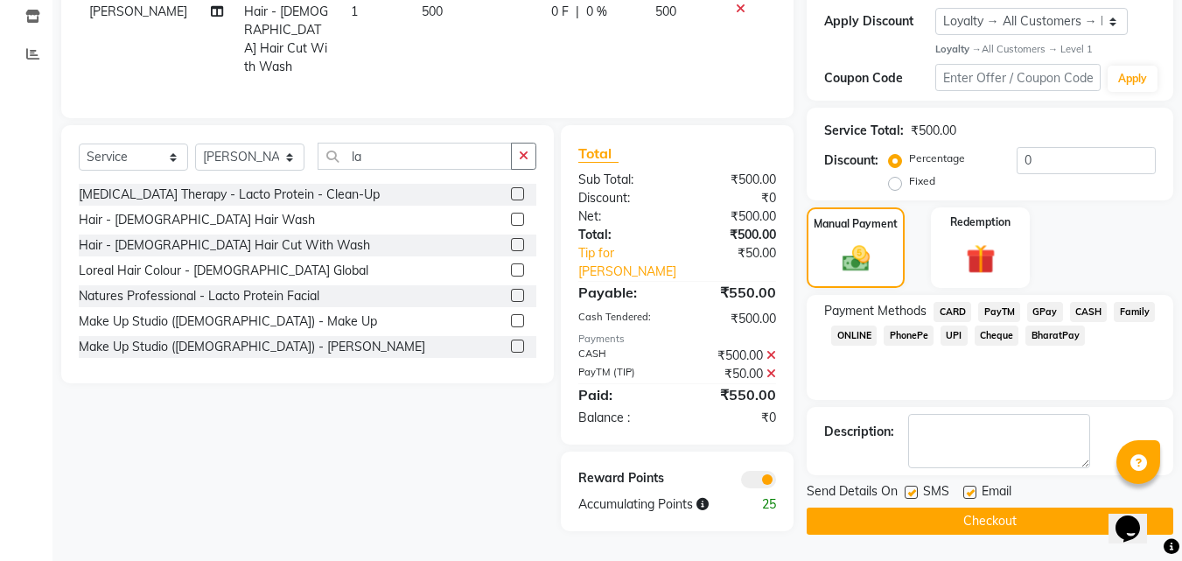
click at [984, 520] on button "Checkout" at bounding box center [990, 520] width 367 height 27
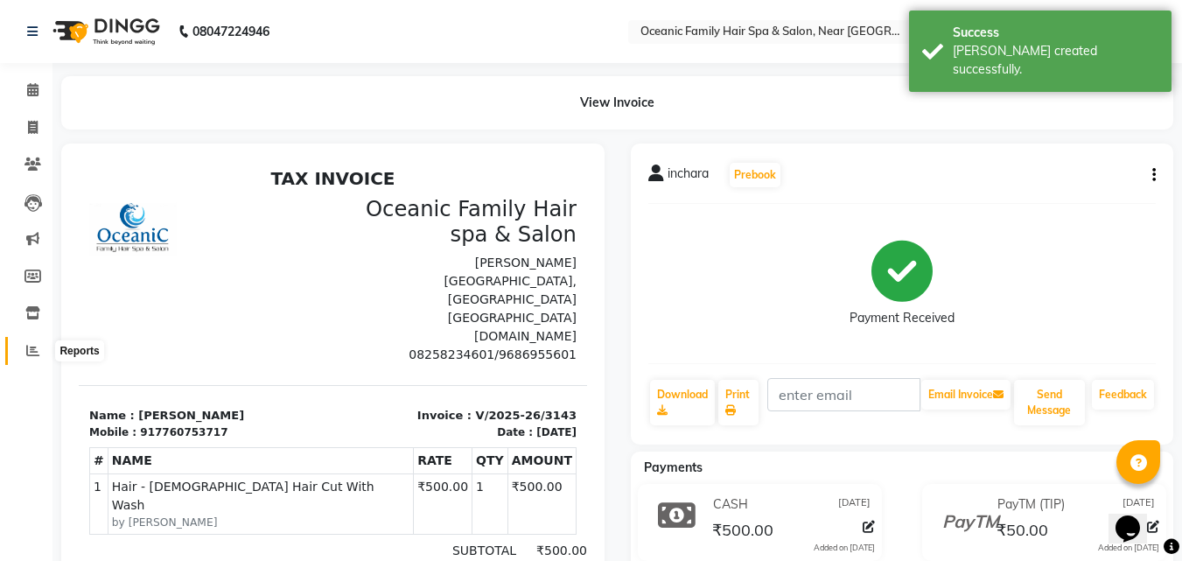
click at [30, 341] on span at bounding box center [32, 351] width 31 height 20
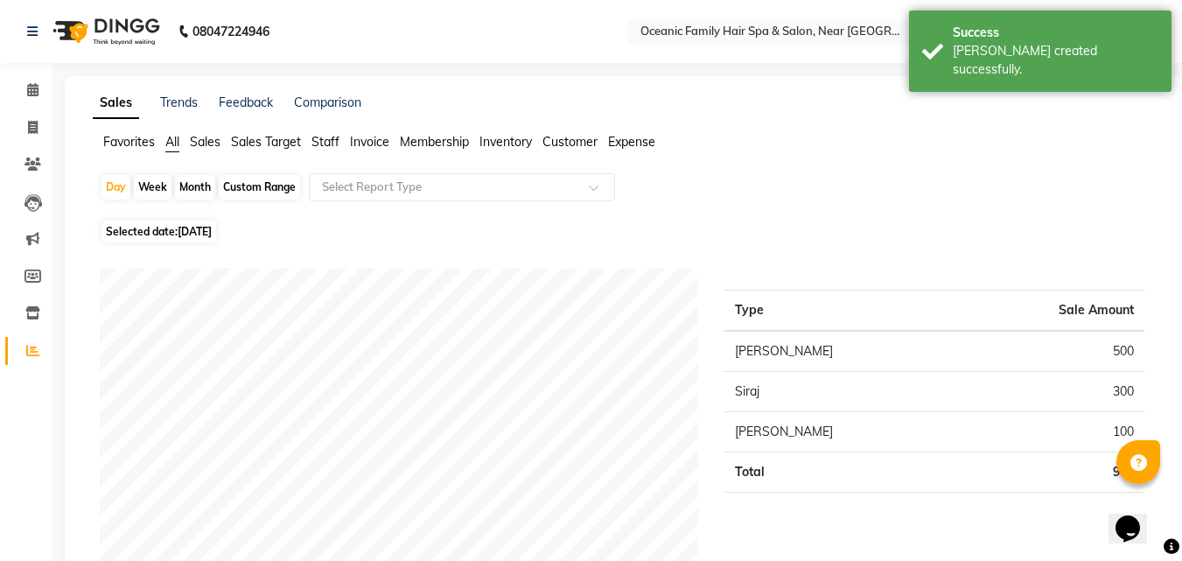
click at [316, 141] on span "Staff" at bounding box center [325, 142] width 28 height 16
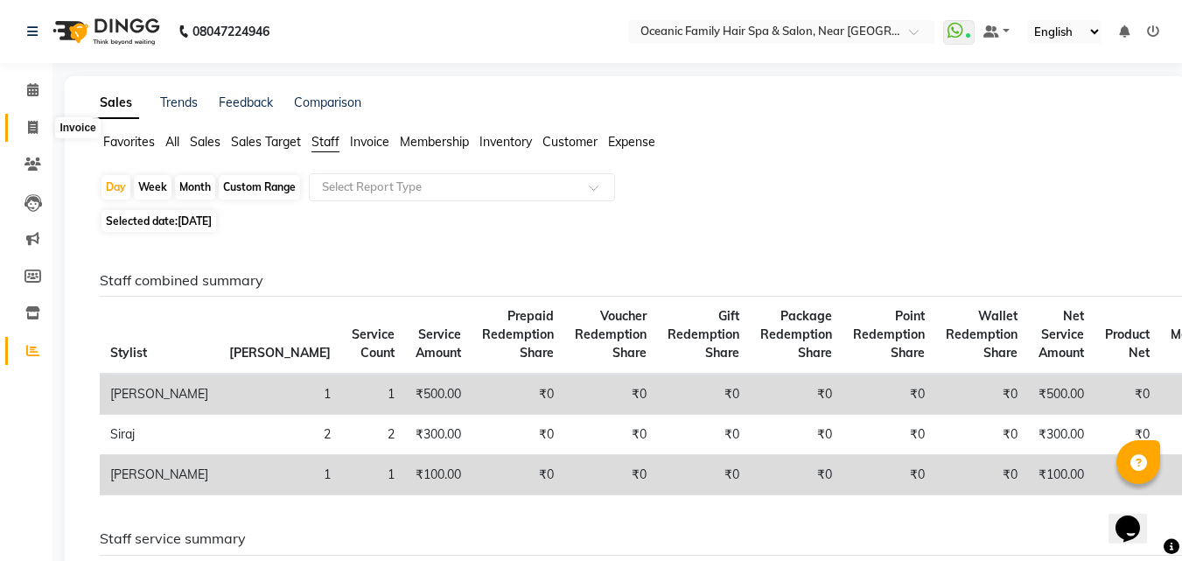
click at [31, 131] on icon at bounding box center [33, 127] width 10 height 13
select select "4366"
select select "service"
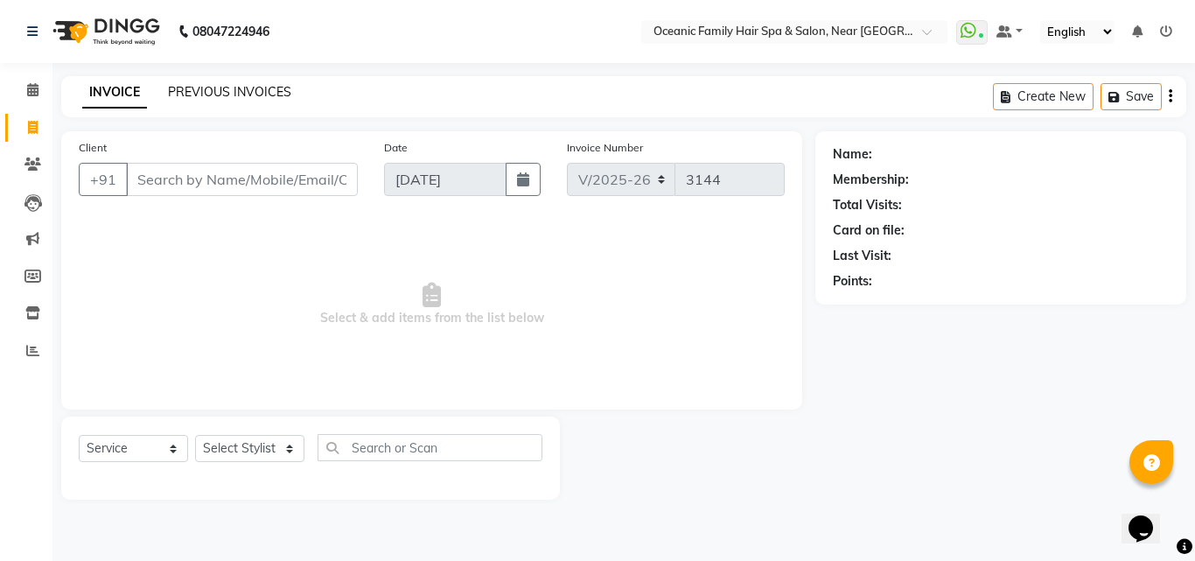
click at [219, 94] on link "PREVIOUS INVOICES" at bounding box center [229, 92] width 123 height 16
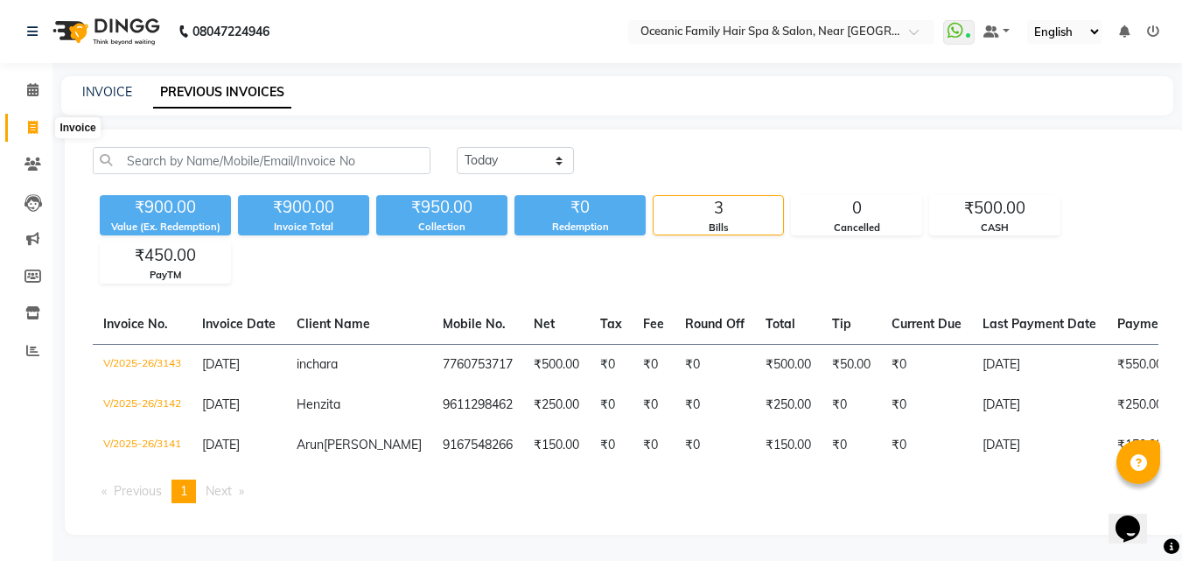
click at [29, 127] on icon at bounding box center [33, 127] width 10 height 13
select select "4366"
select select "service"
